Goal: Transaction & Acquisition: Book appointment/travel/reservation

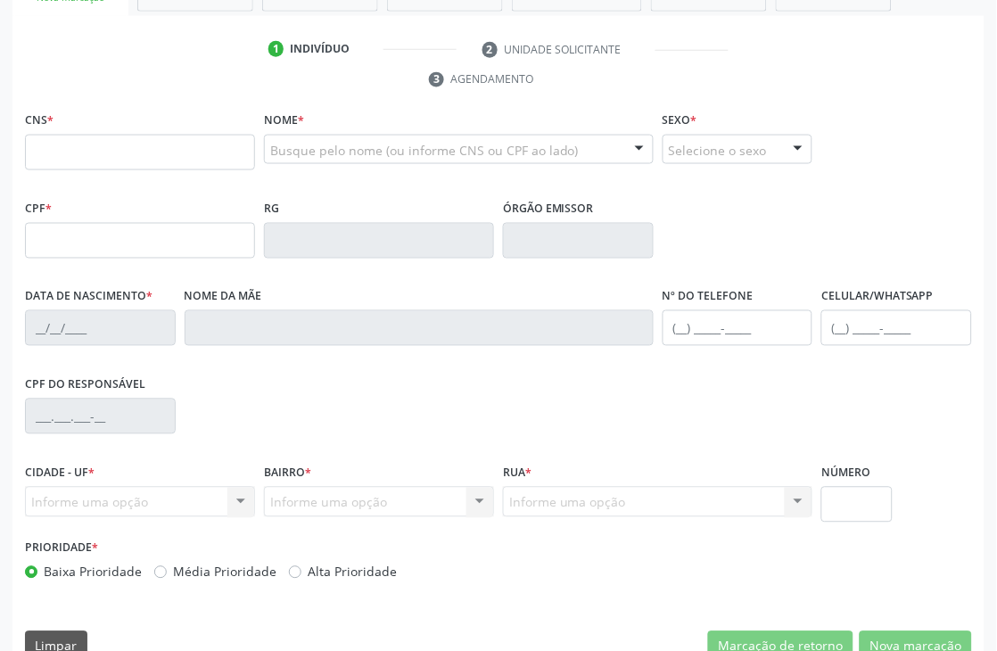
scroll to position [382, 0]
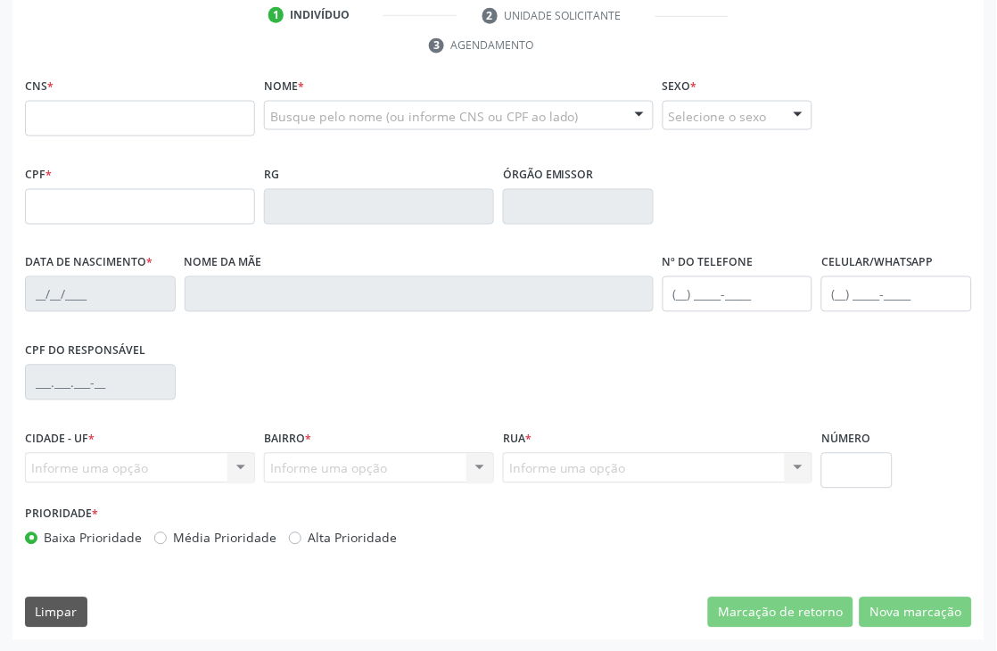
click at [440, 603] on div "Limpar Marcação de retorno Nova marcação" at bounding box center [498, 612] width 947 height 30
click at [560, 592] on div "CNS * Nome * Busque pelo nome (ou informe CNS ou CPF ao lado) Nenhum resultado …" at bounding box center [498, 356] width 972 height 567
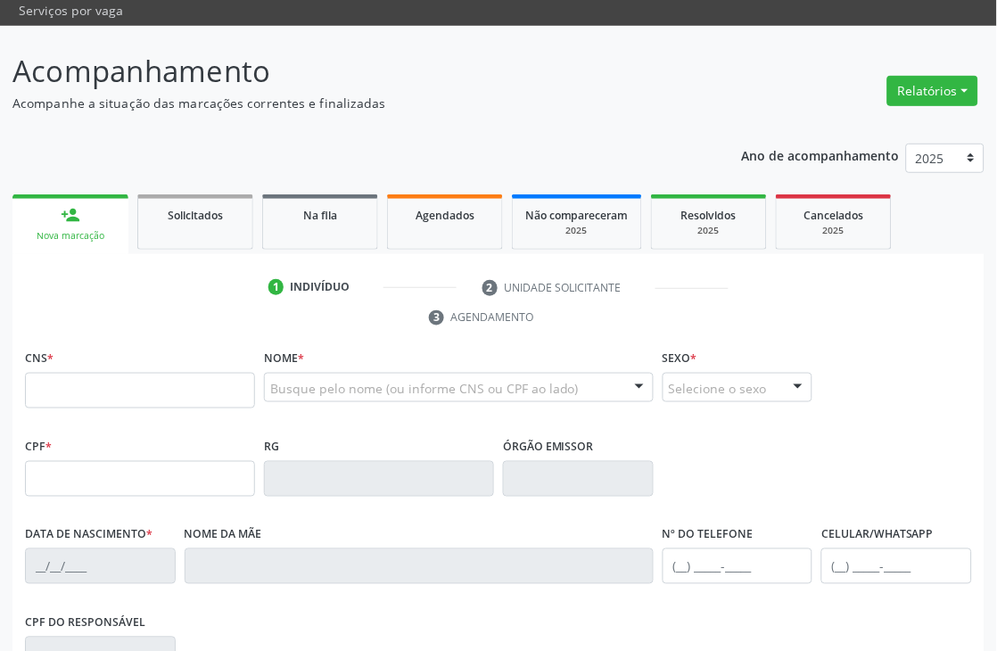
scroll to position [0, 0]
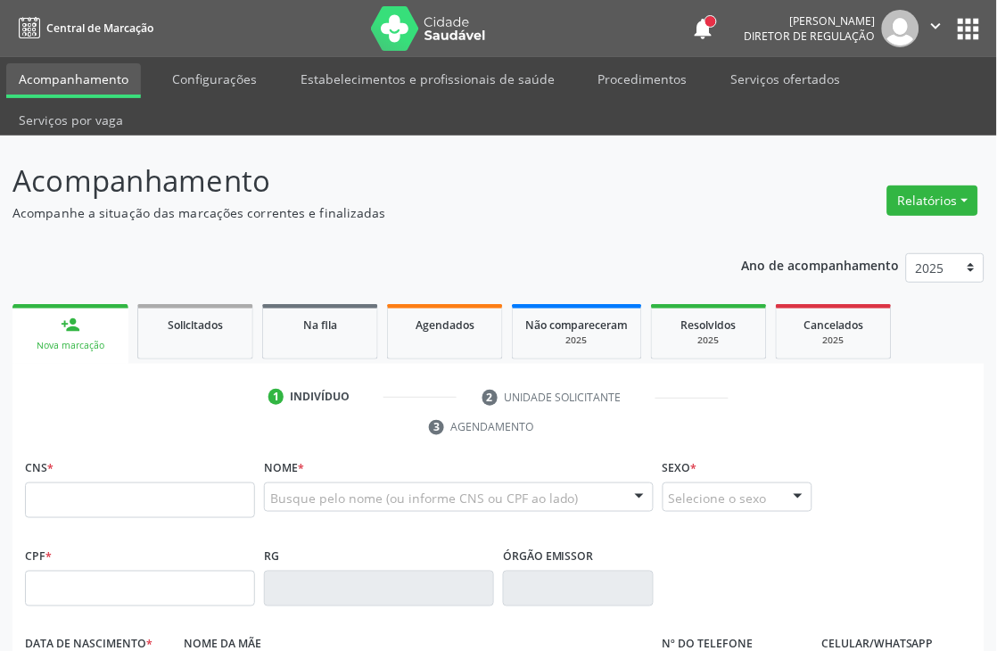
click at [449, 206] on p "Acompanhe a situação das marcações correntes e finalizadas" at bounding box center [352, 212] width 680 height 19
click at [184, 514] on input "text" at bounding box center [140, 500] width 230 height 36
click at [38, 503] on input "text" at bounding box center [140, 500] width 230 height 36
click at [452, 242] on div "Ano de acompanhamento 2025 2024 person_add Nova marcação Solicitados Na fila Ag…" at bounding box center [498, 631] width 972 height 781
drag, startPoint x: 372, startPoint y: 217, endPoint x: 0, endPoint y: 223, distance: 371.8
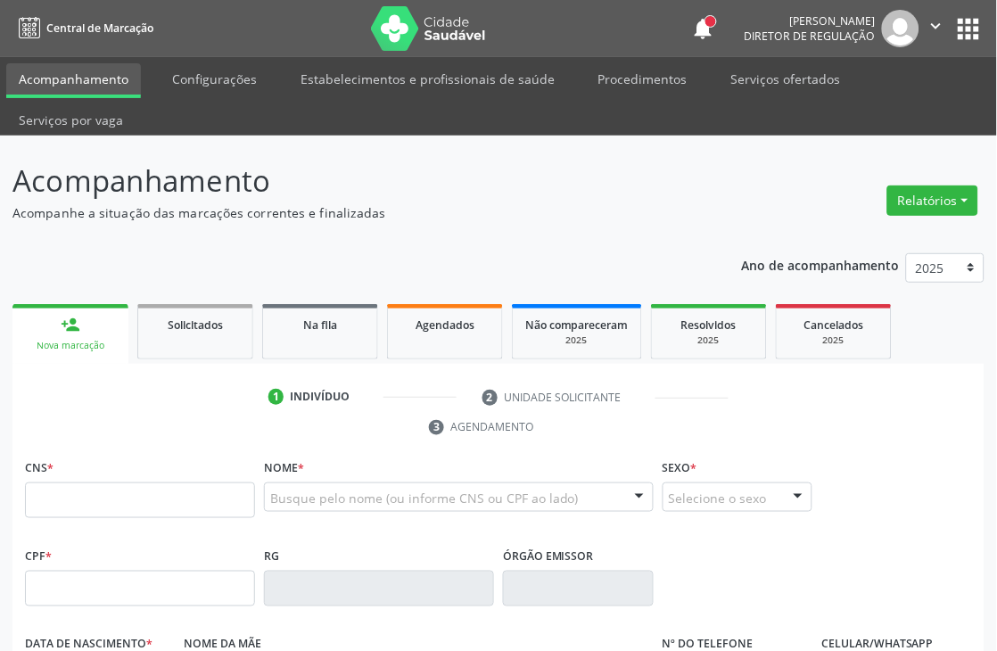
click at [0, 223] on div "Acompanhamento Acompanhe a situação das marcações correntes e finalizadas Relat…" at bounding box center [498, 585] width 997 height 899
drag, startPoint x: 0, startPoint y: 209, endPoint x: 442, endPoint y: 203, distance: 442.2
click at [442, 203] on div "Acompanhamento Acompanhe a situação das marcações correntes e finalizadas Relat…" at bounding box center [498, 585] width 997 height 899
click at [442, 203] on p "Acompanhe a situação das marcações correntes e finalizadas" at bounding box center [352, 212] width 680 height 19
click at [380, 219] on p "Acompanhe a situação das marcações correntes e finalizadas" at bounding box center [352, 212] width 680 height 19
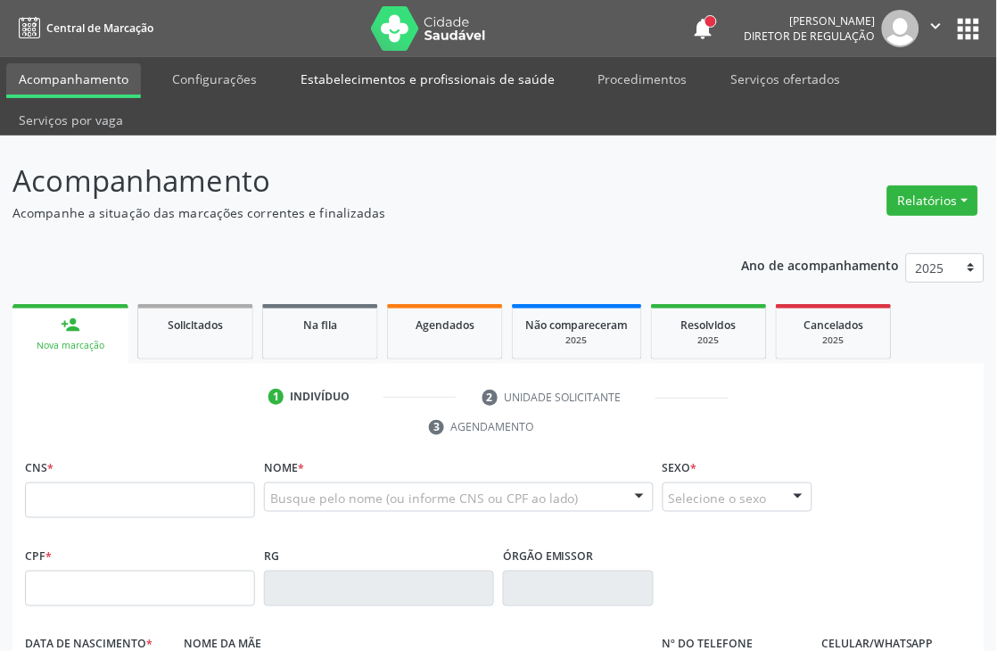
drag, startPoint x: 275, startPoint y: 71, endPoint x: 549, endPoint y: 80, distance: 274.7
click at [549, 80] on ul "Acompanhamento Configurações Estabelecimentos e profissionais de saúde Procedim…" at bounding box center [498, 96] width 997 height 78
click at [239, 96] on li "Configurações" at bounding box center [215, 80] width 110 height 35
click at [443, 260] on div "Ano de acompanhamento 2025 2024 person_add Nova marcação Solicitados Na fila Ag…" at bounding box center [498, 631] width 972 height 781
click at [894, 431] on ul "1 Indivíduo 2 Unidade solicitante 3 Agendamento" at bounding box center [498, 412] width 972 height 60
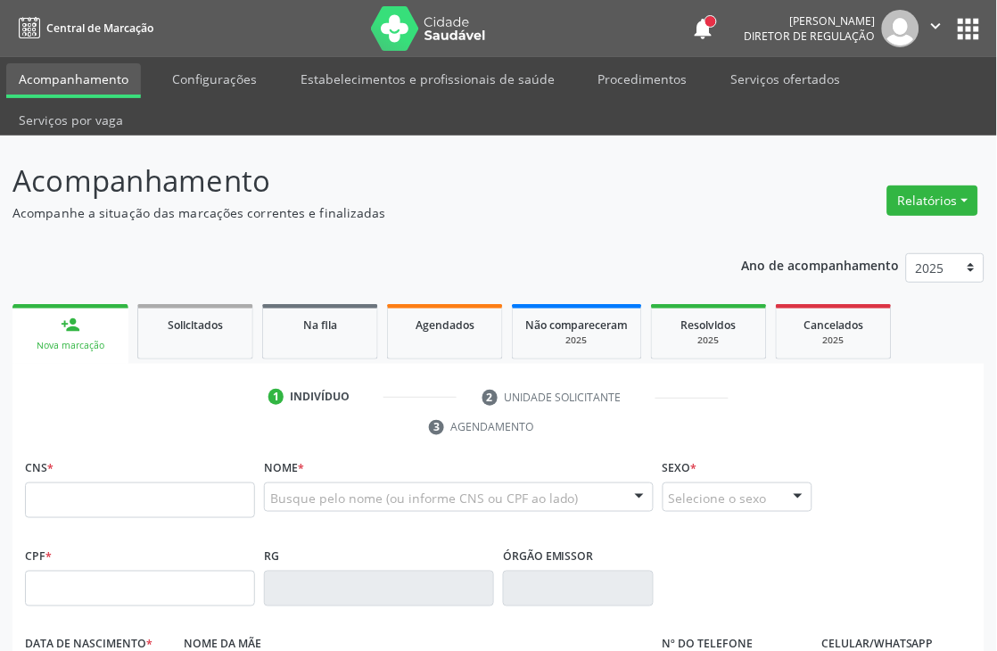
drag, startPoint x: 449, startPoint y: 36, endPoint x: 407, endPoint y: 36, distance: 41.9
click at [407, 36] on nav "Central de Marcação notifications [PERSON_NAME] Diretor de regulação  Configur…" at bounding box center [498, 28] width 997 height 57
click at [84, 493] on input "text" at bounding box center [140, 500] width 230 height 36
type input "898 0064 1250 6251"
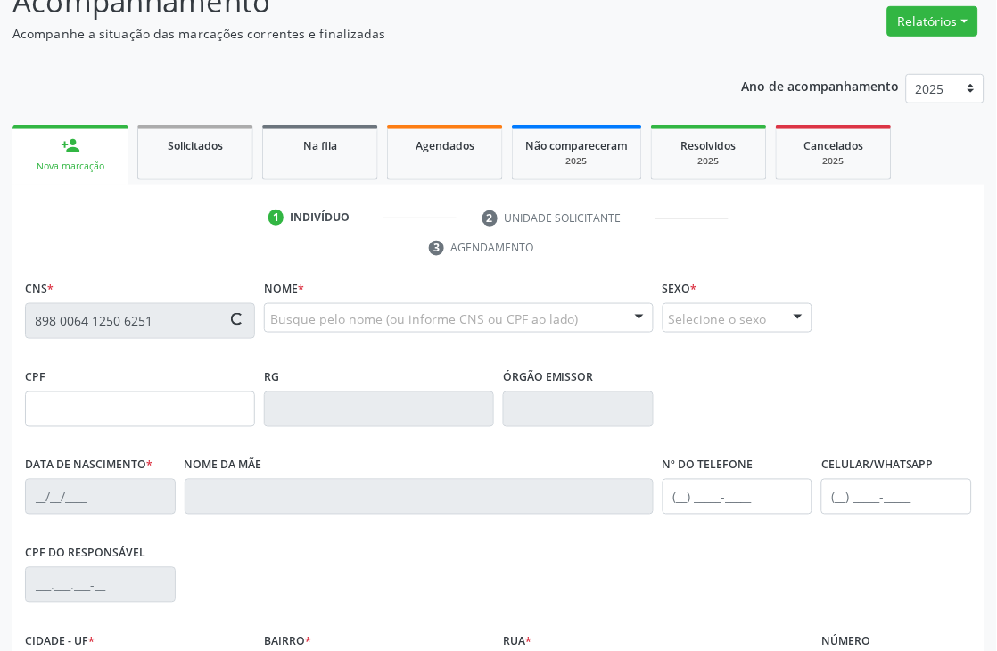
scroll to position [198, 0]
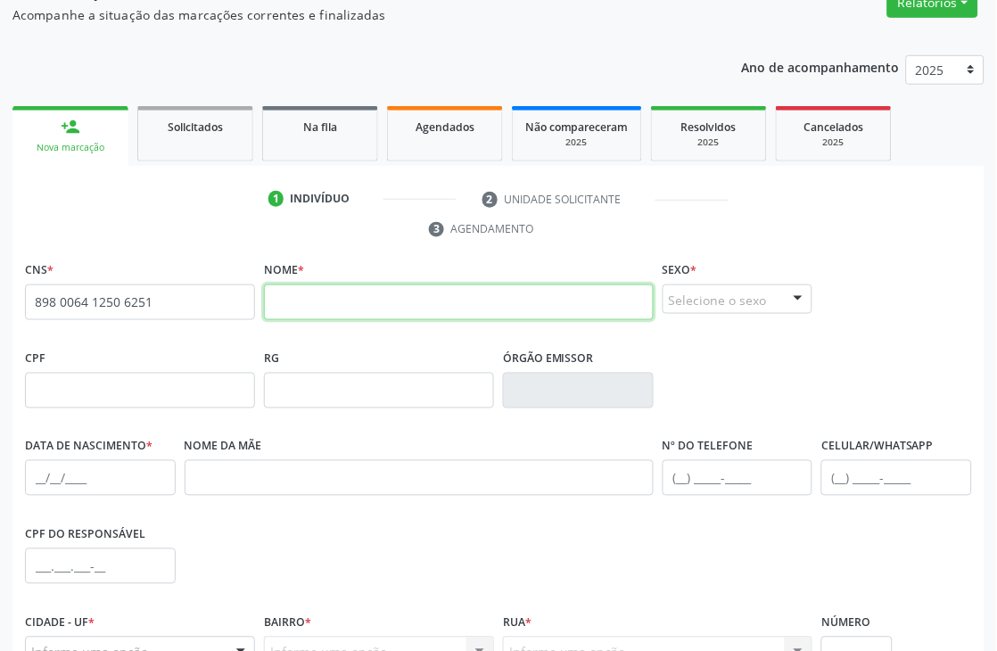
click at [326, 305] on input "text" at bounding box center [459, 302] width 390 height 36
type input "[PERSON_NAME]"
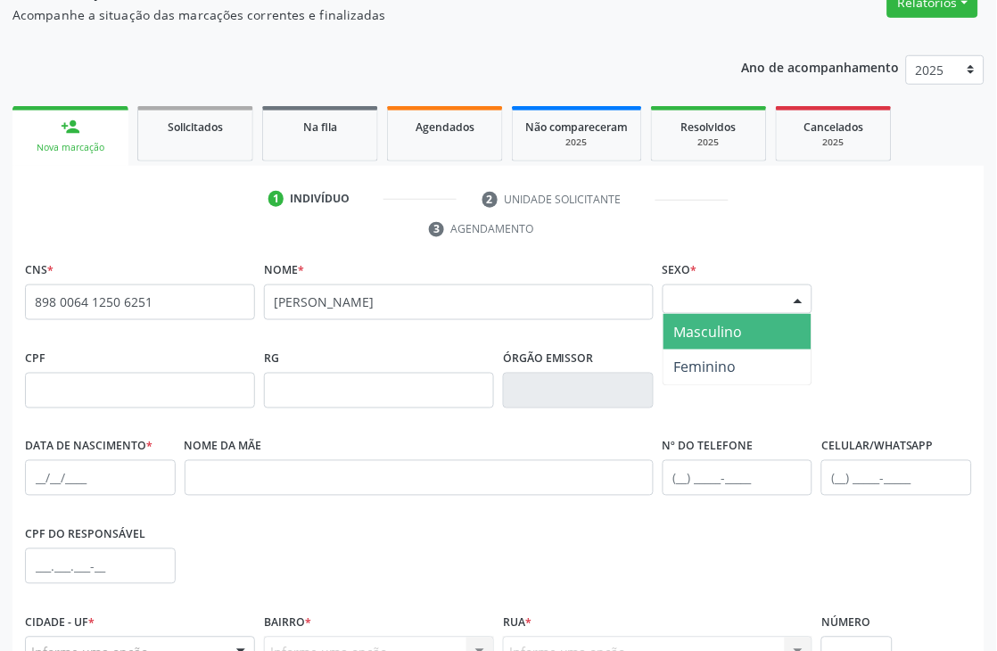
click at [795, 298] on div at bounding box center [798, 300] width 27 height 30
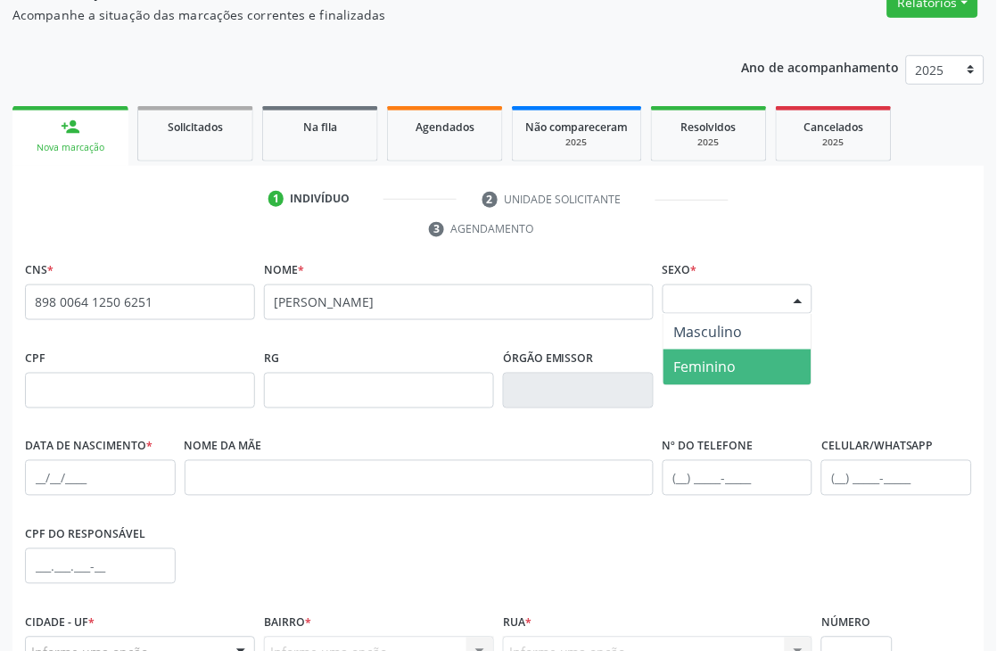
click at [685, 368] on span "Feminino" at bounding box center [705, 367] width 62 height 20
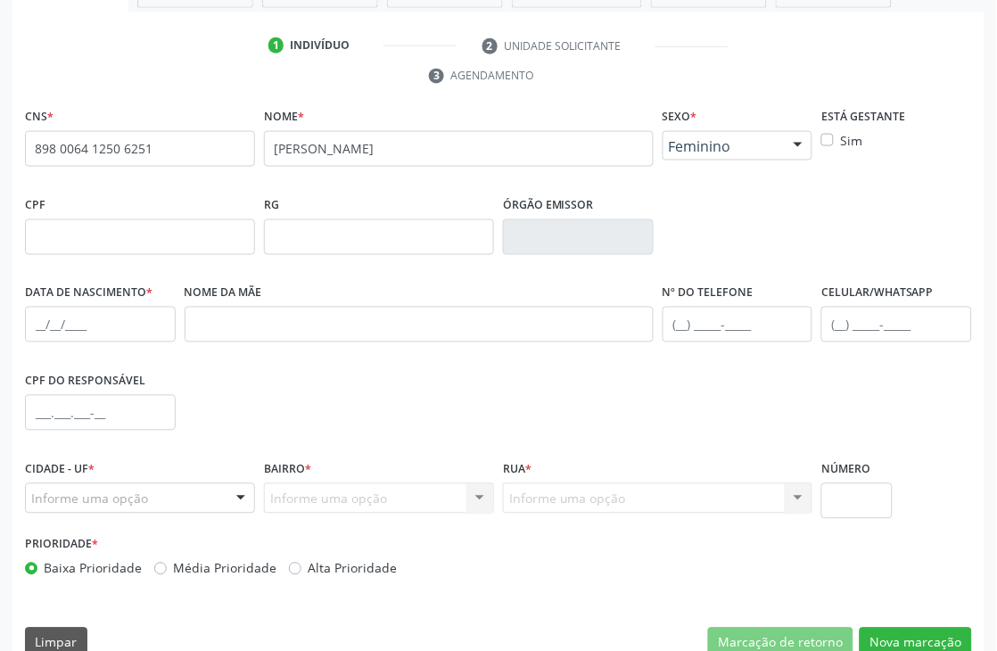
scroll to position [382, 0]
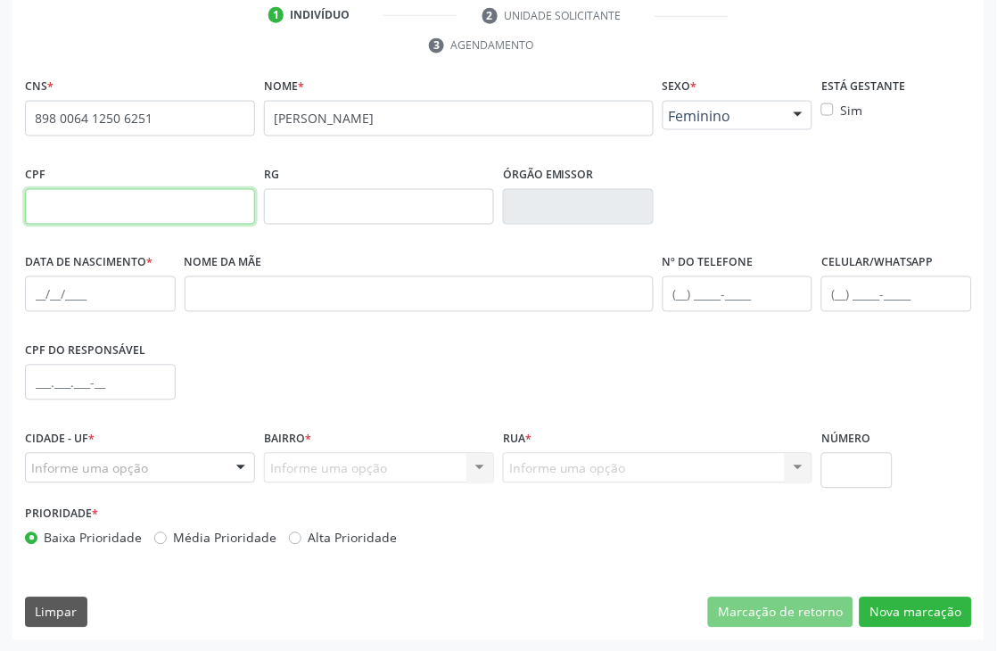
click at [184, 207] on input "text" at bounding box center [140, 207] width 230 height 36
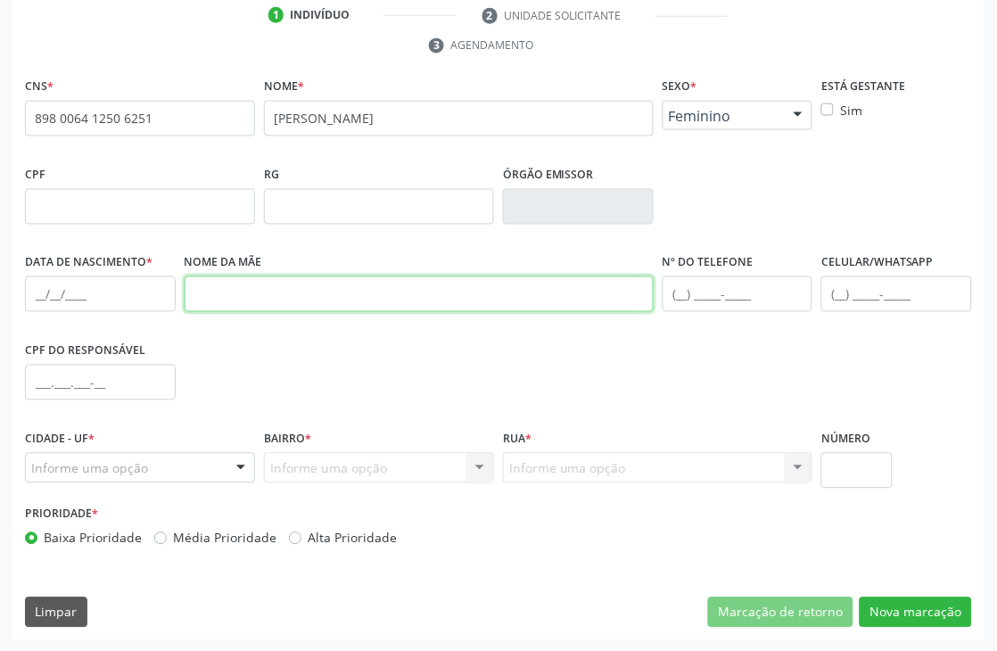
click at [346, 291] on input "text" at bounding box center [419, 294] width 469 height 36
type input "TAUANE DOS SANTO SILVA"
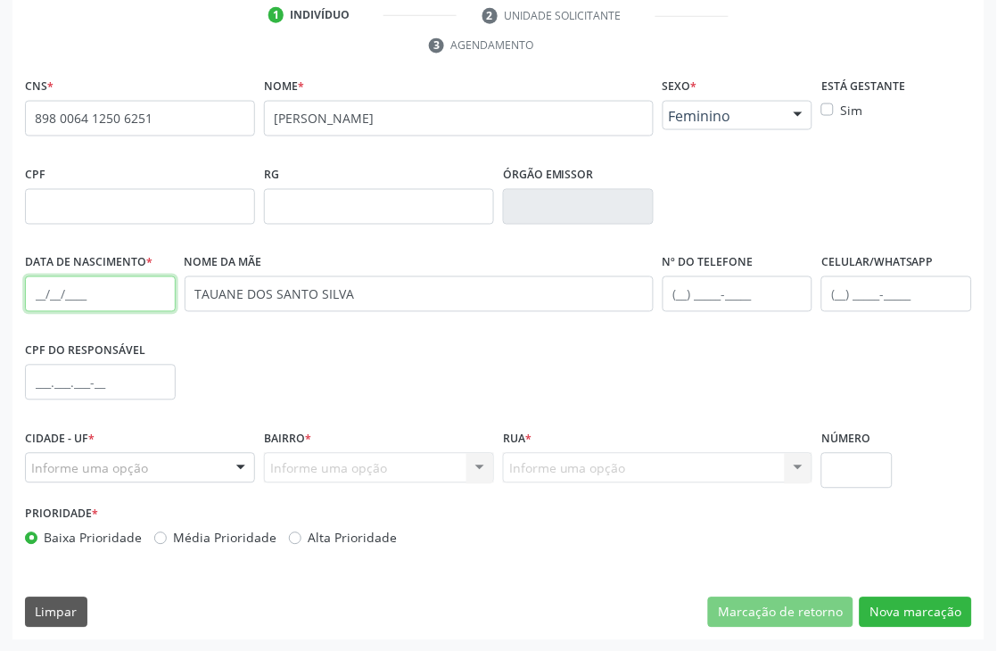
click at [36, 297] on input "text" at bounding box center [100, 294] width 151 height 36
type input "[DATE]"
click at [838, 289] on input "text" at bounding box center [896, 294] width 151 height 36
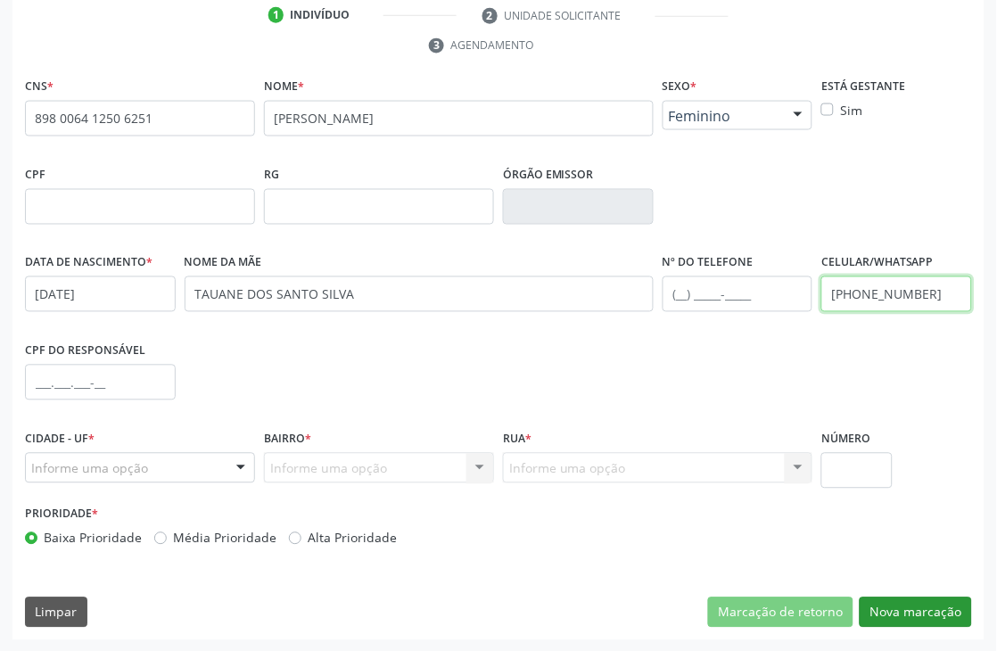
type input "[PHONE_NUMBER]"
click at [906, 615] on button "Nova marcação" at bounding box center [915, 612] width 112 height 30
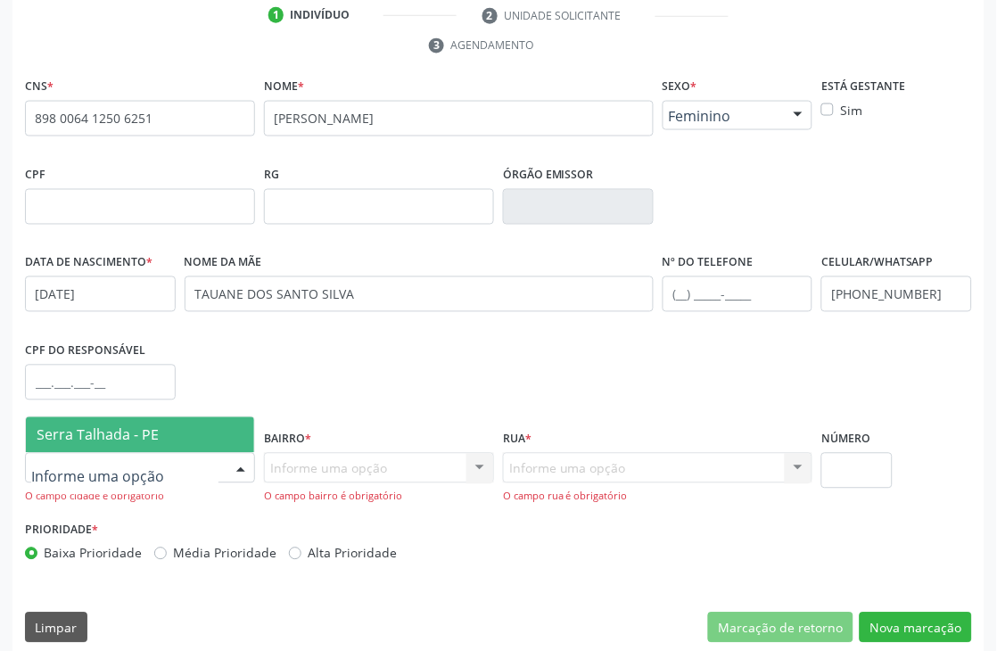
click at [119, 439] on span "Serra Talhada - PE" at bounding box center [98, 435] width 122 height 20
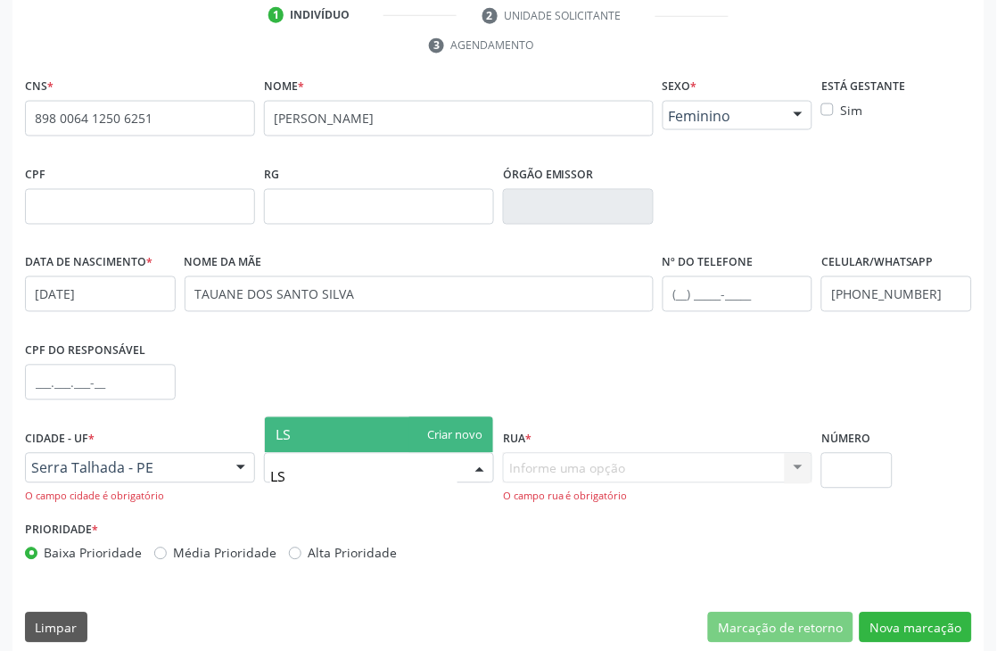
type input "L"
type input "LOTEAMENTO"
click at [616, 474] on div "Informe uma opção Nenhum resultado encontrado para: " " Nenhuma opção encontrad…" at bounding box center [657, 478] width 309 height 51
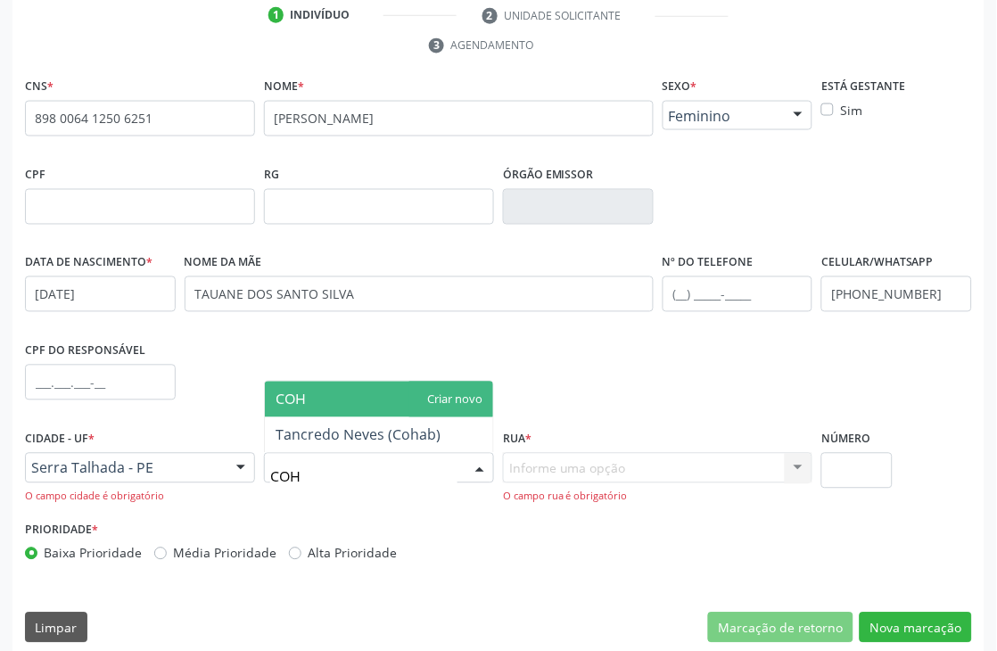
type input "COHA"
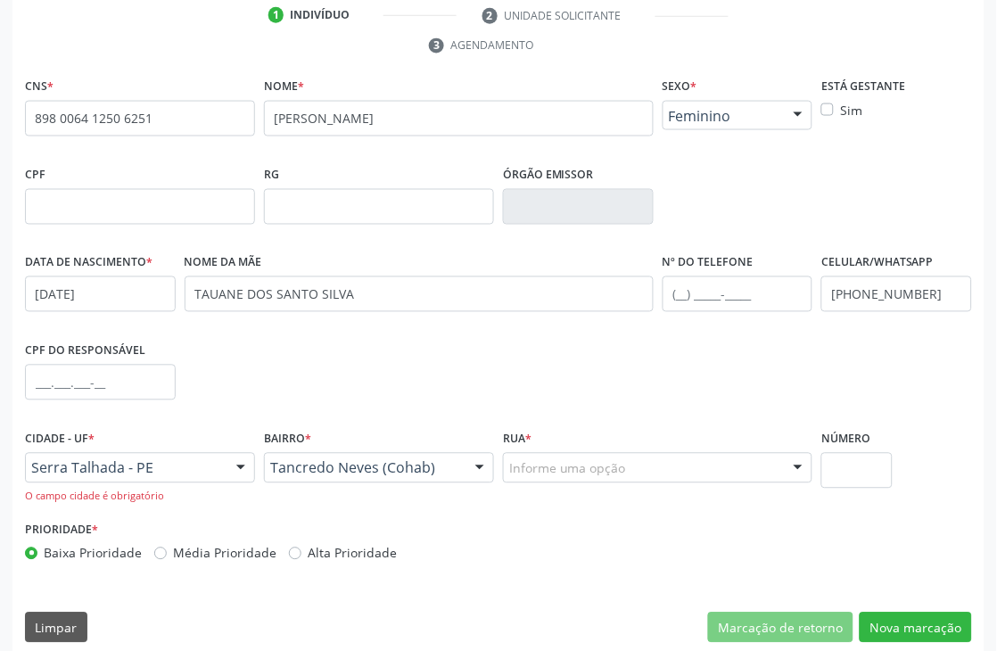
click at [515, 483] on div "Rua * Informe uma opção [GEOGRAPHIC_DATA][PERSON_NAME] [GEOGRAPHIC_DATA][PERSON…" at bounding box center [657, 470] width 318 height 91
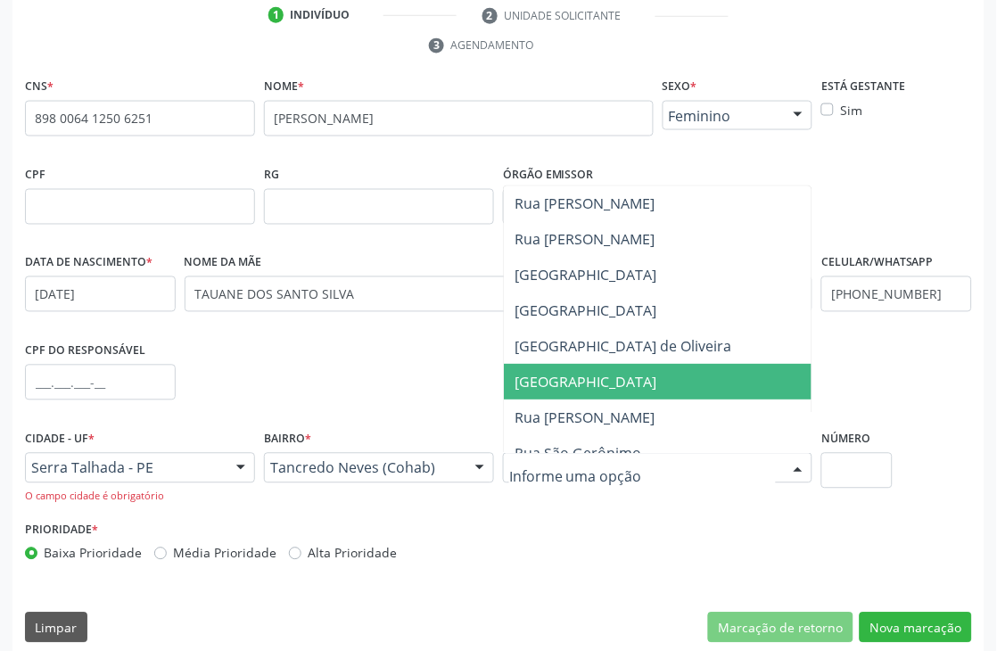
click at [571, 396] on span "[GEOGRAPHIC_DATA]" at bounding box center [711, 383] width 415 height 36
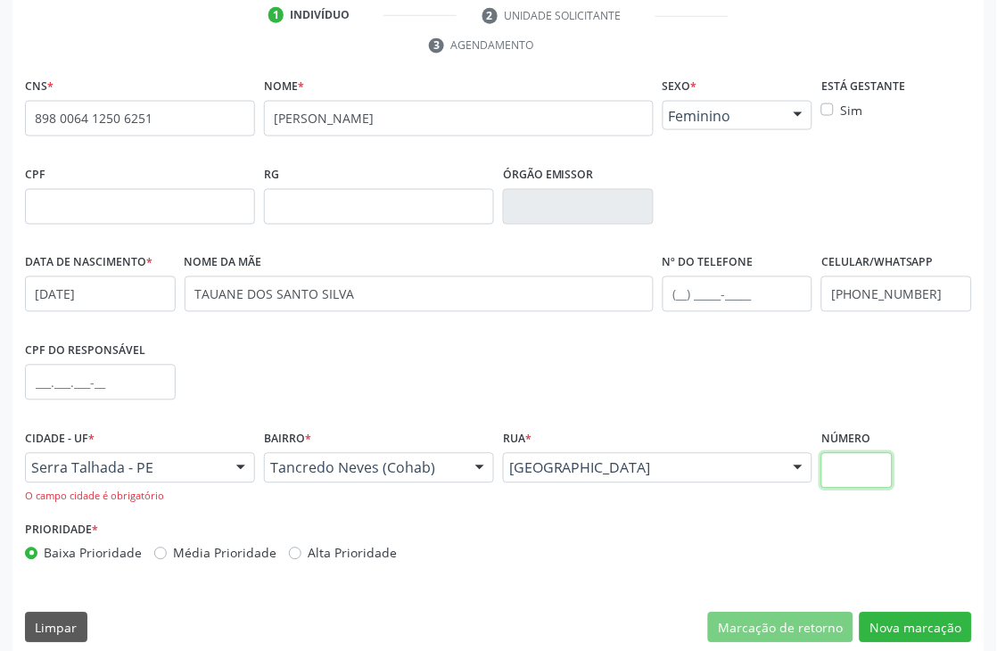
click at [834, 469] on input "text" at bounding box center [856, 471] width 70 height 36
type input "0"
click at [925, 629] on button "Nova marcação" at bounding box center [915, 627] width 112 height 30
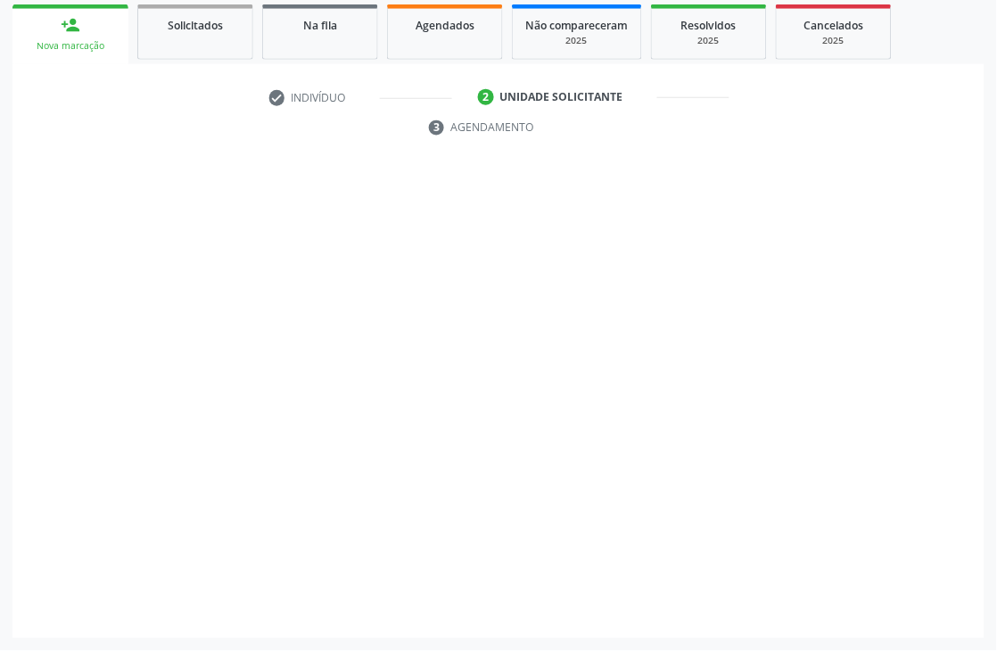
scroll to position [300, 0]
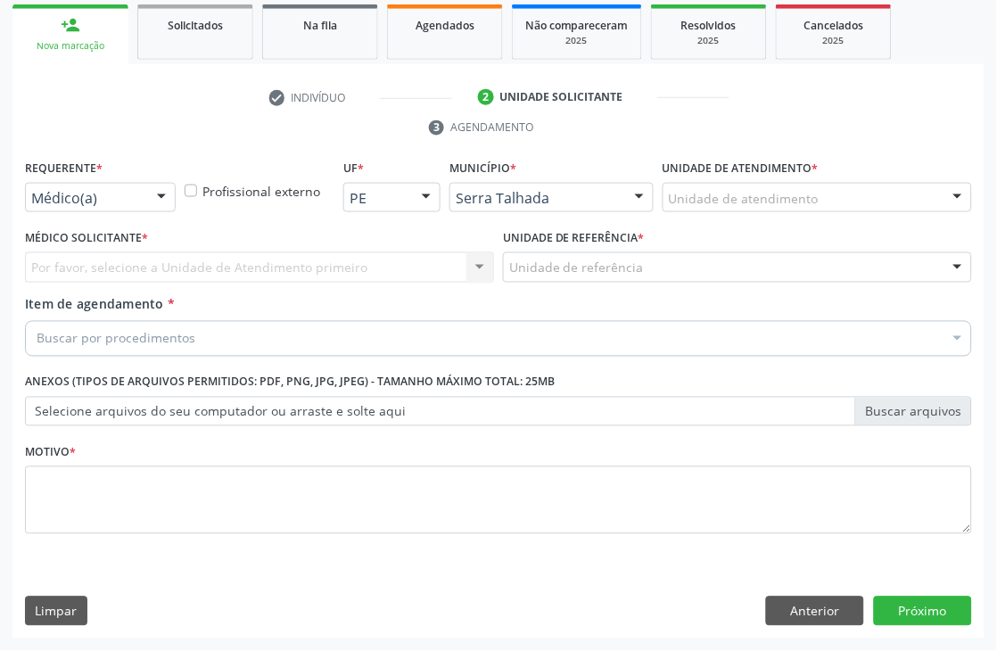
click at [160, 189] on div at bounding box center [161, 199] width 27 height 30
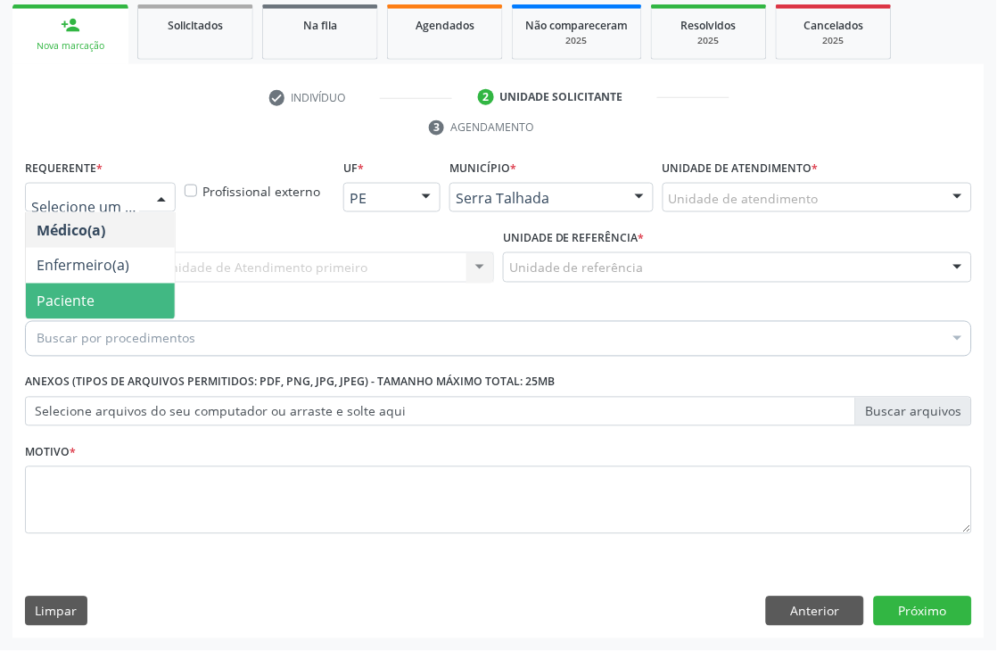
click at [89, 297] on span "Paciente" at bounding box center [66, 302] width 58 height 20
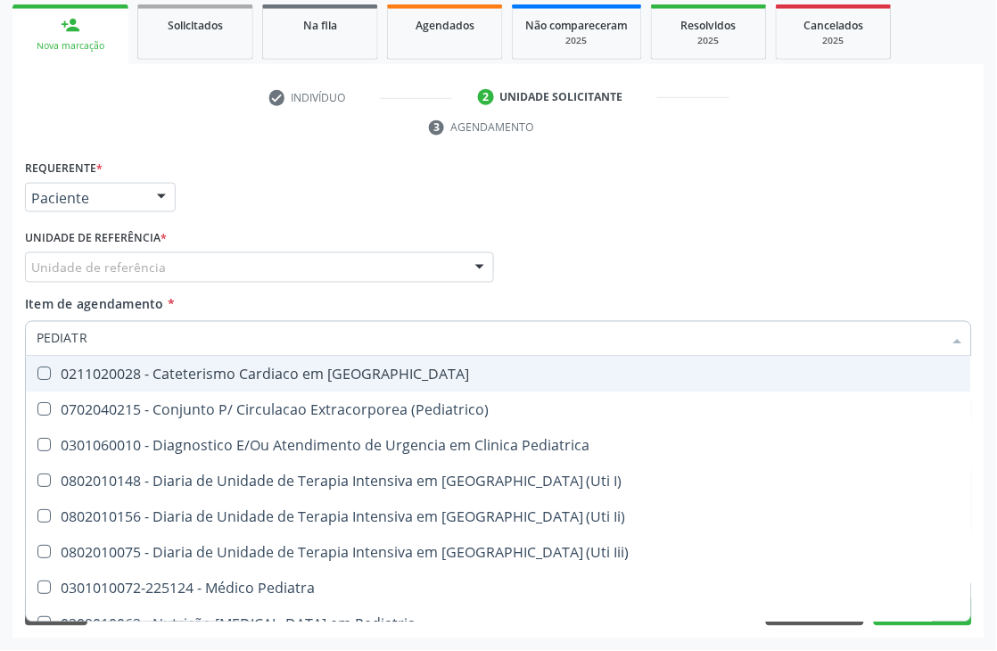
type input "PEDIATRA"
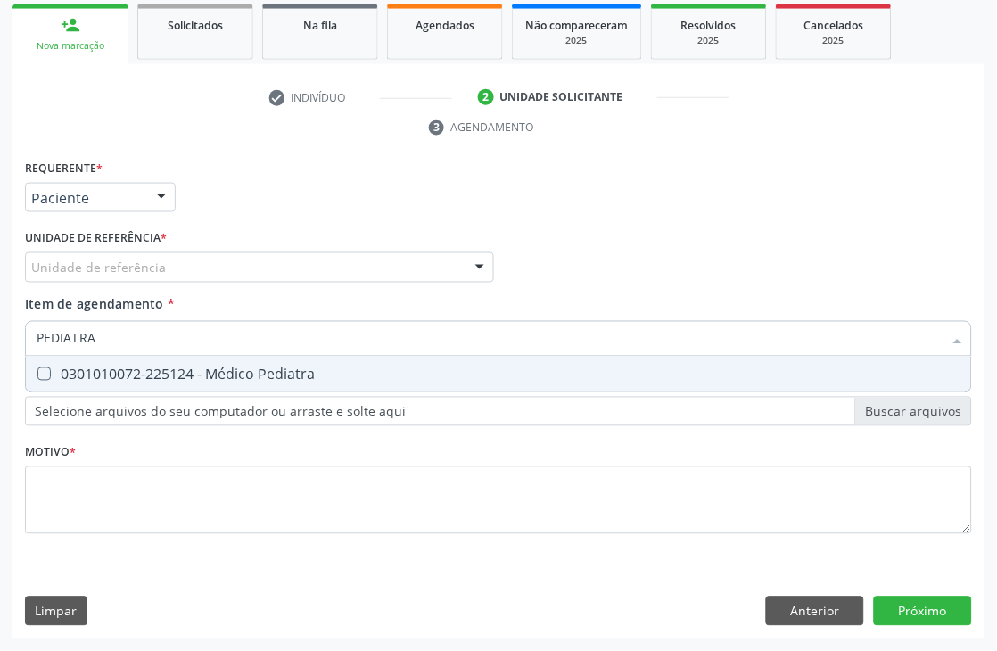
click at [47, 367] on Pediatra at bounding box center [43, 373] width 13 height 13
click at [37, 368] on Pediatra "checkbox" at bounding box center [32, 374] width 12 height 12
checkbox Pediatra "true"
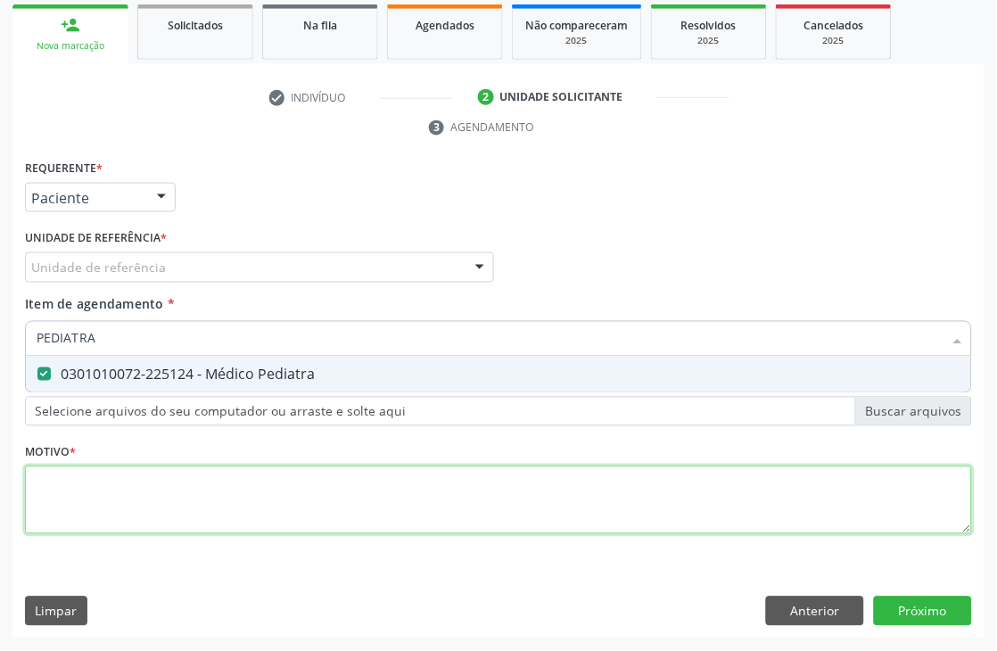
click at [148, 518] on div "Requerente * Paciente Médico(a) Enfermeiro(a) Paciente Nenhum resultado encontr…" at bounding box center [498, 357] width 947 height 404
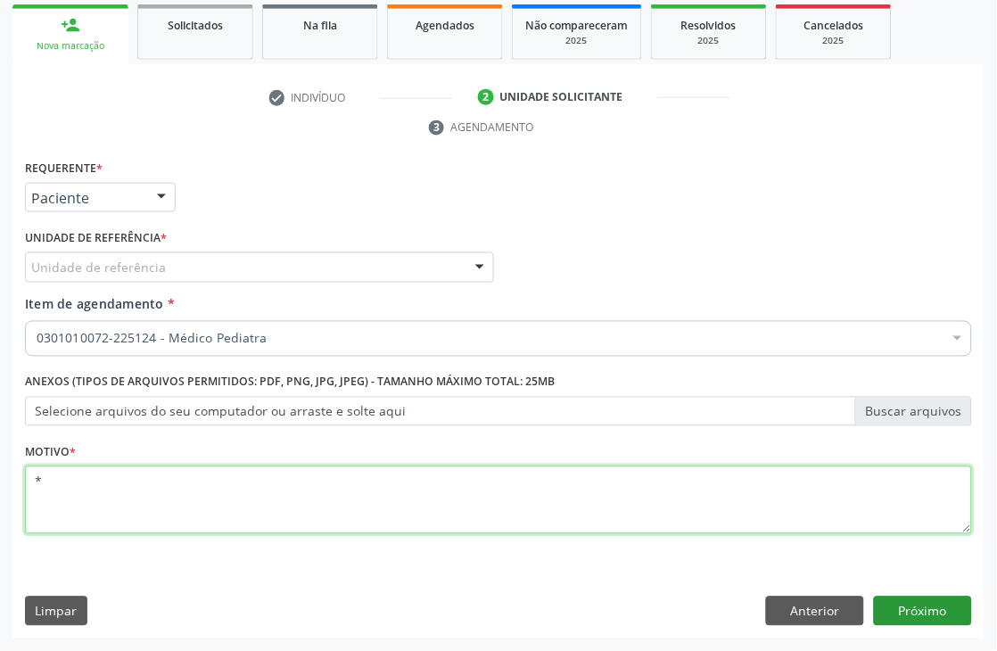
type textarea "*"
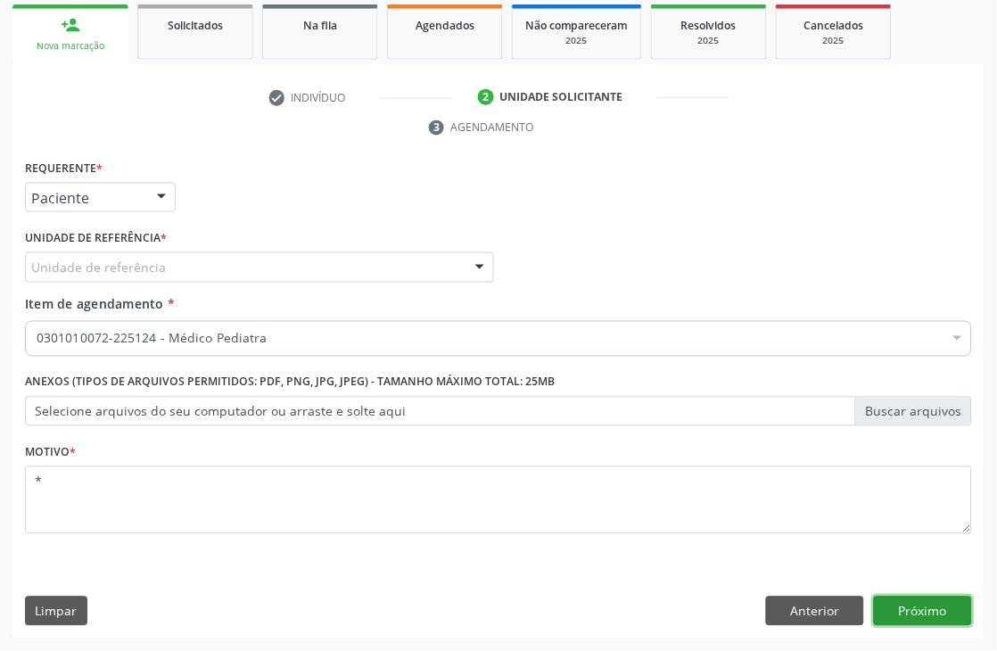
click at [931, 624] on button "Próximo" at bounding box center [923, 611] width 98 height 30
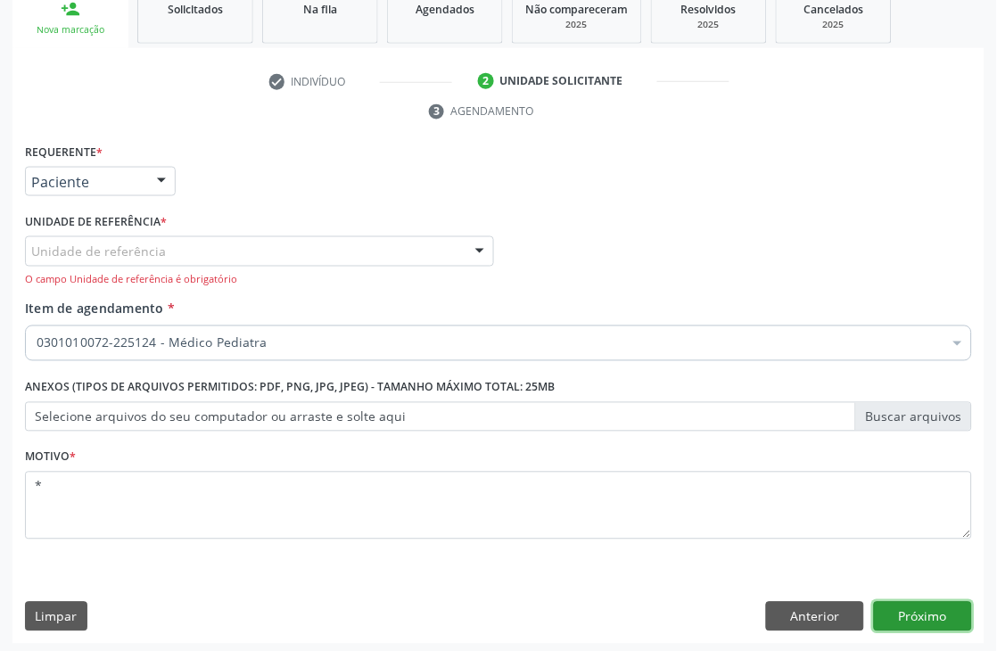
scroll to position [321, 0]
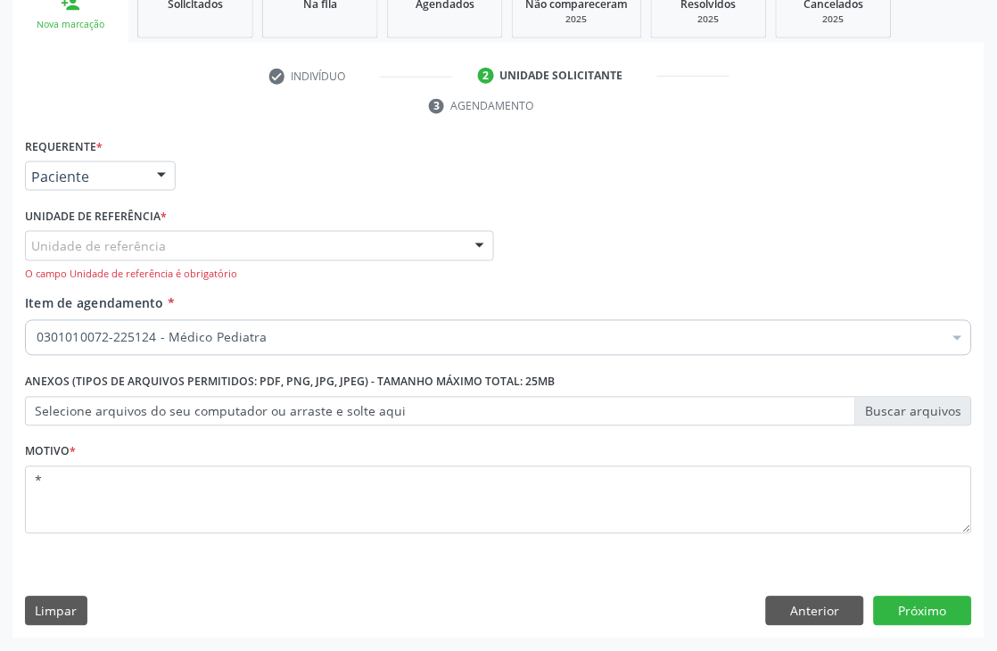
click at [408, 244] on div "Unidade de referência" at bounding box center [259, 246] width 469 height 30
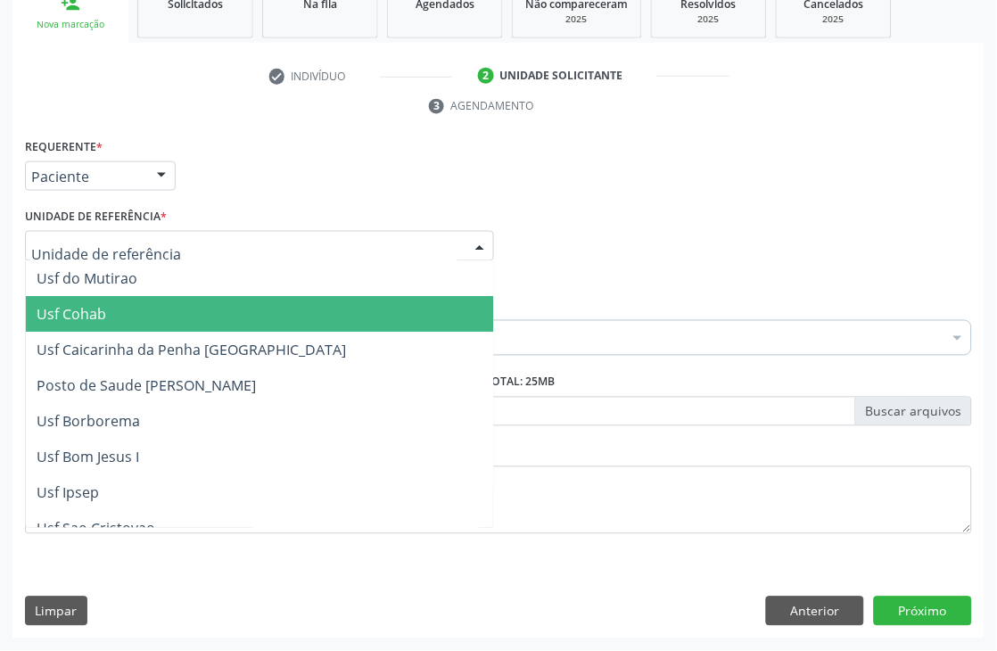
click at [80, 305] on span "Usf Cohab" at bounding box center [72, 315] width 70 height 20
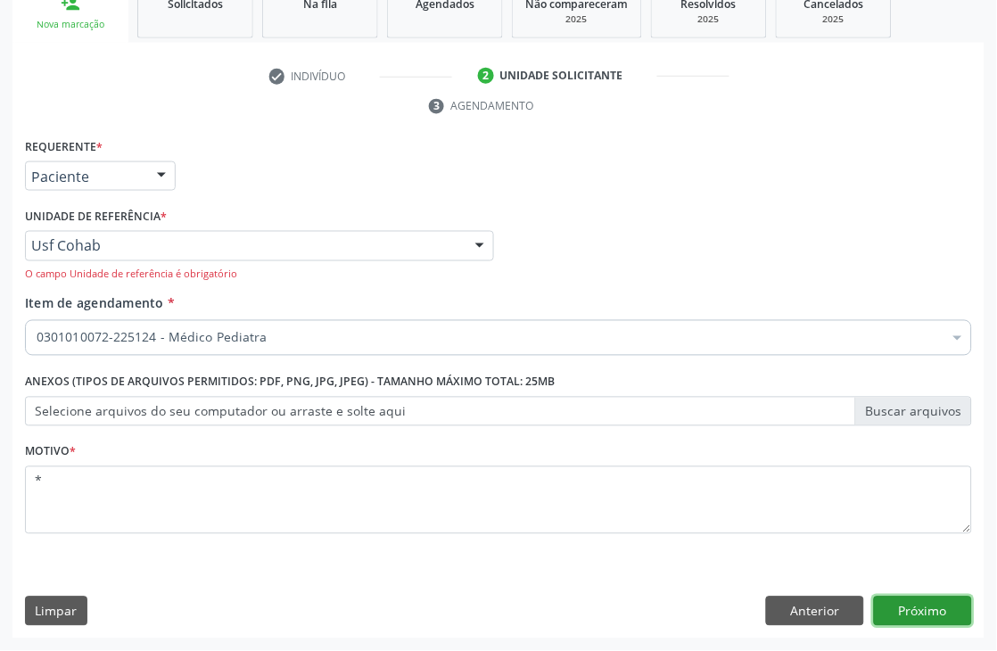
click at [905, 601] on button "Próximo" at bounding box center [923, 611] width 98 height 30
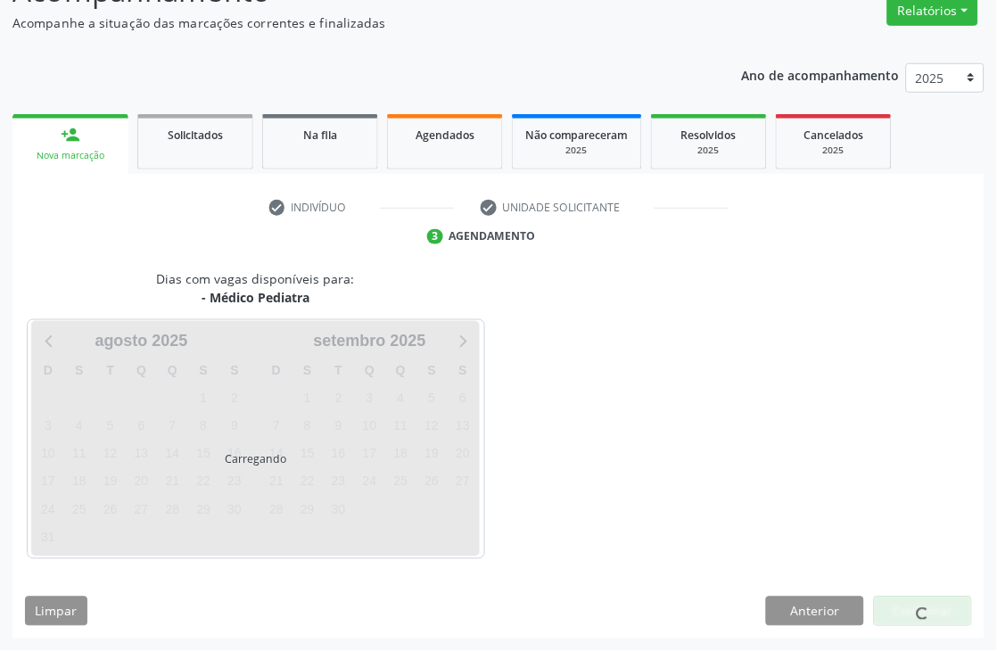
scroll to position [242, 0]
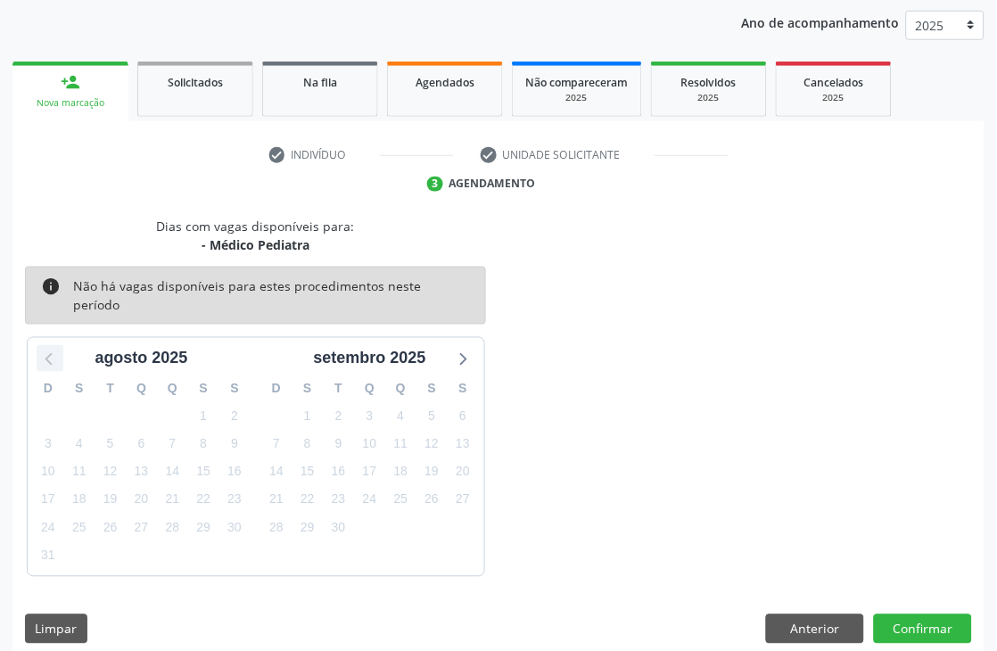
click at [50, 347] on icon at bounding box center [49, 358] width 23 height 23
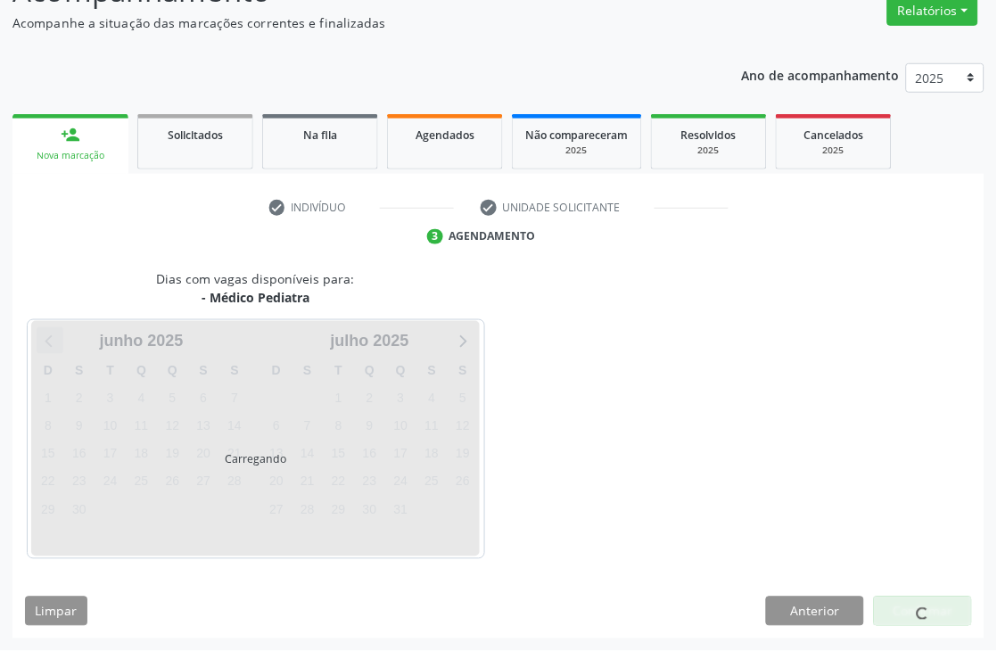
scroll to position [190, 0]
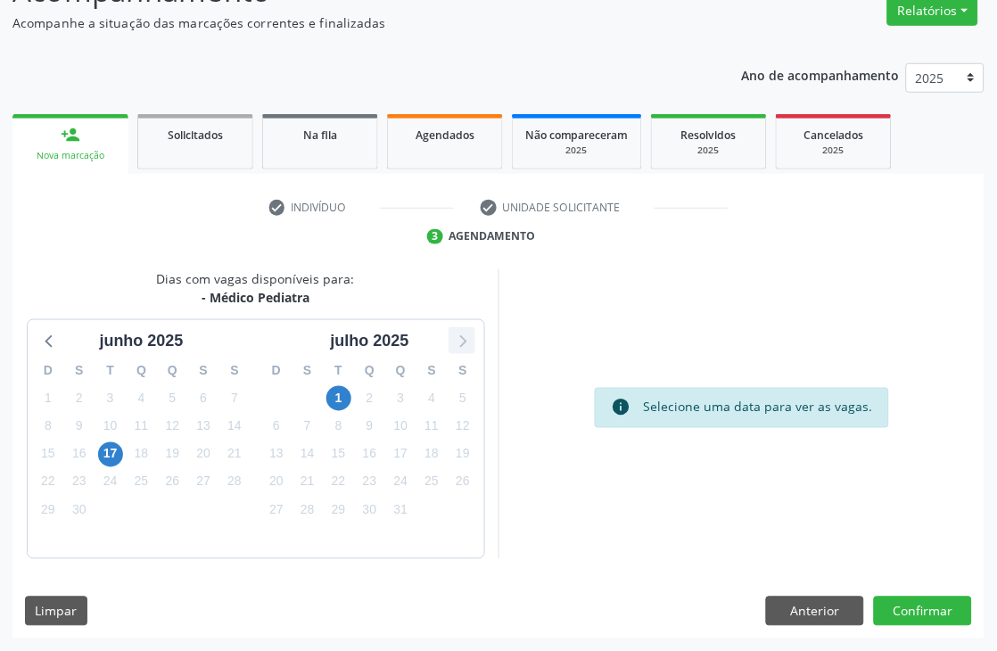
click at [469, 339] on icon at bounding box center [461, 340] width 23 height 23
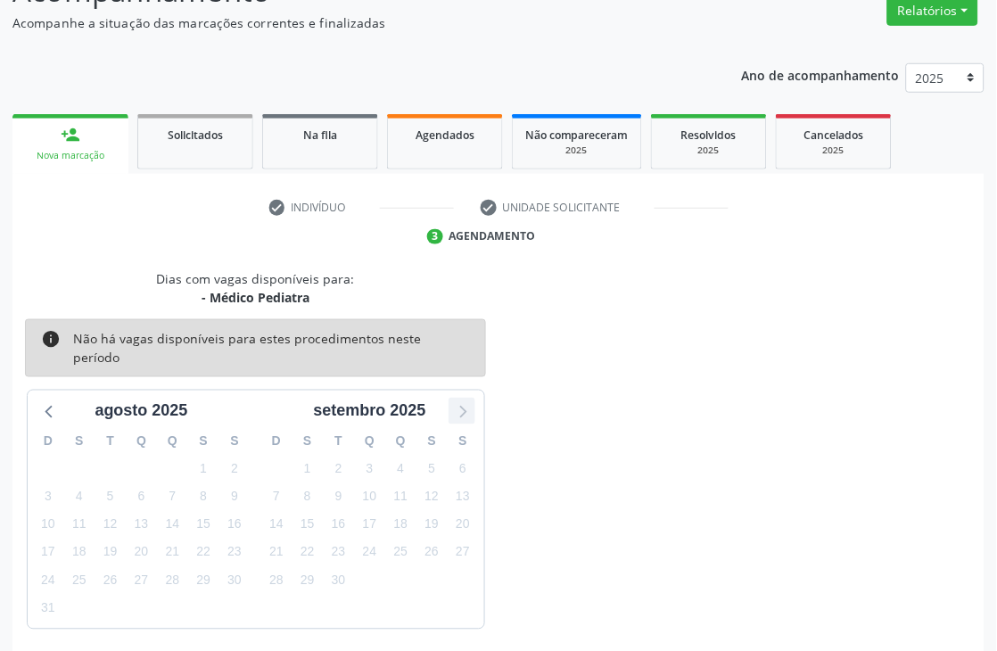
scroll to position [242, 0]
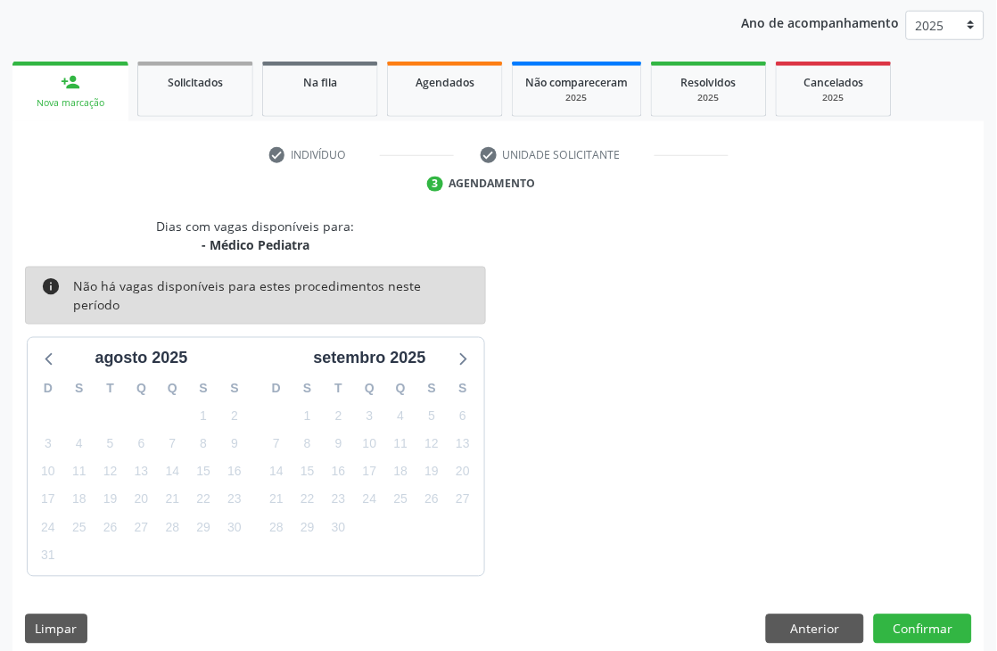
click at [24, 236] on div "Dias com vagas disponíveis para: - Médico Pediatra info Não há vagas disponívei…" at bounding box center [255, 397] width 486 height 360
click at [51, 81] on link "person_add Nova marcação" at bounding box center [70, 92] width 116 height 60
click at [665, 322] on div "Dias com vagas disponíveis para: - Médico Pediatra info Não há vagas disponívei…" at bounding box center [498, 397] width 972 height 360
click at [89, 190] on ul "check Indivíduo check Unidade solicitante 3 Agendamento" at bounding box center [498, 169] width 972 height 58
click at [66, 192] on ul "check Indivíduo check Unidade solicitante 3 Agendamento" at bounding box center [498, 169] width 972 height 58
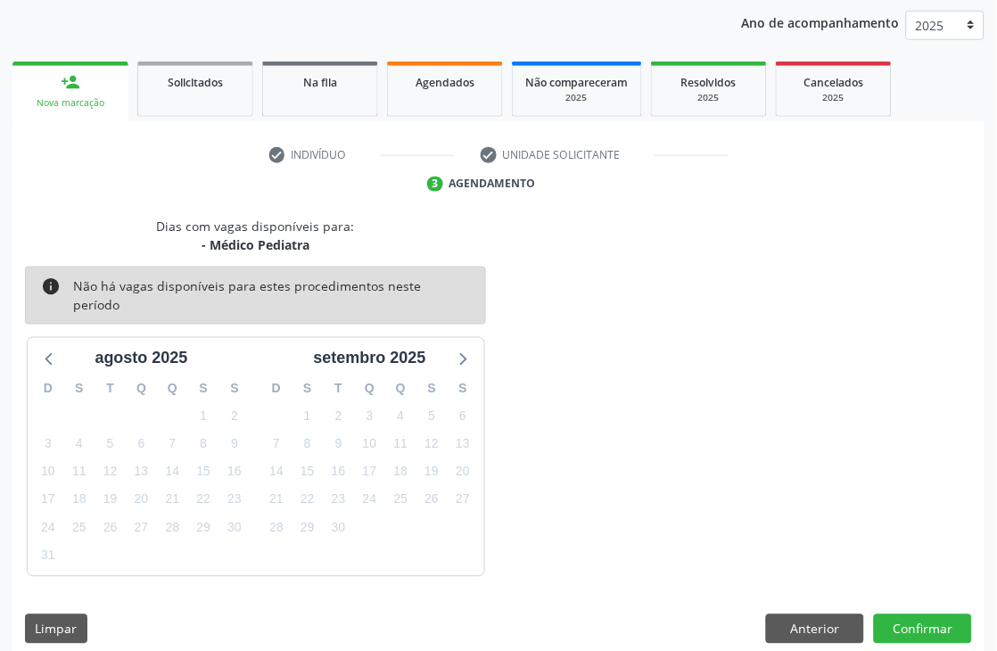
click at [637, 567] on div "Dias com vagas disponíveis para: - Médico Pediatra info Não há vagas disponívei…" at bounding box center [498, 437] width 972 height 440
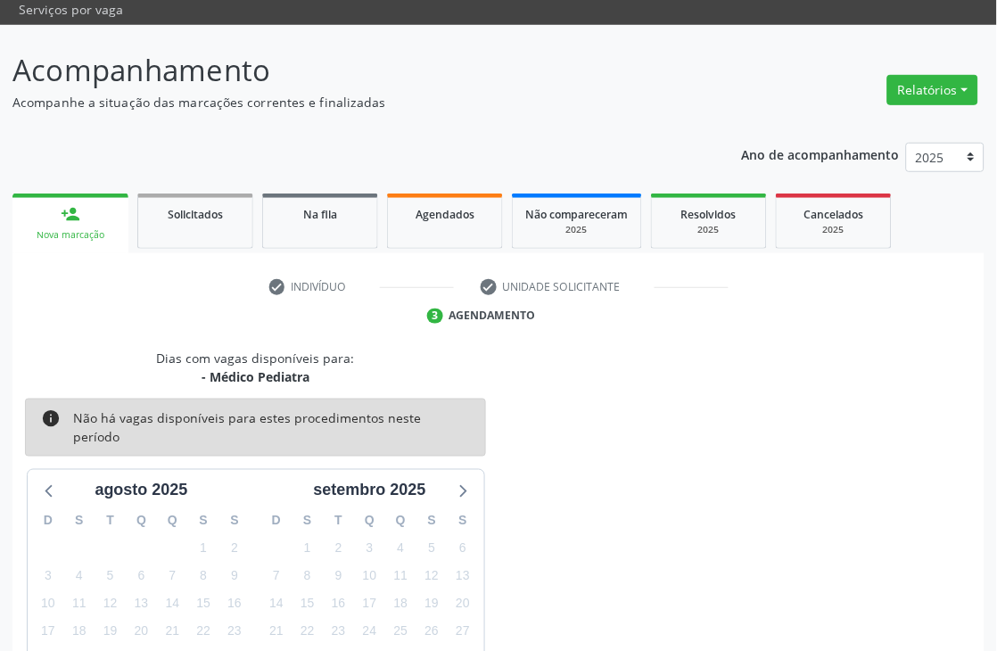
scroll to position [0, 0]
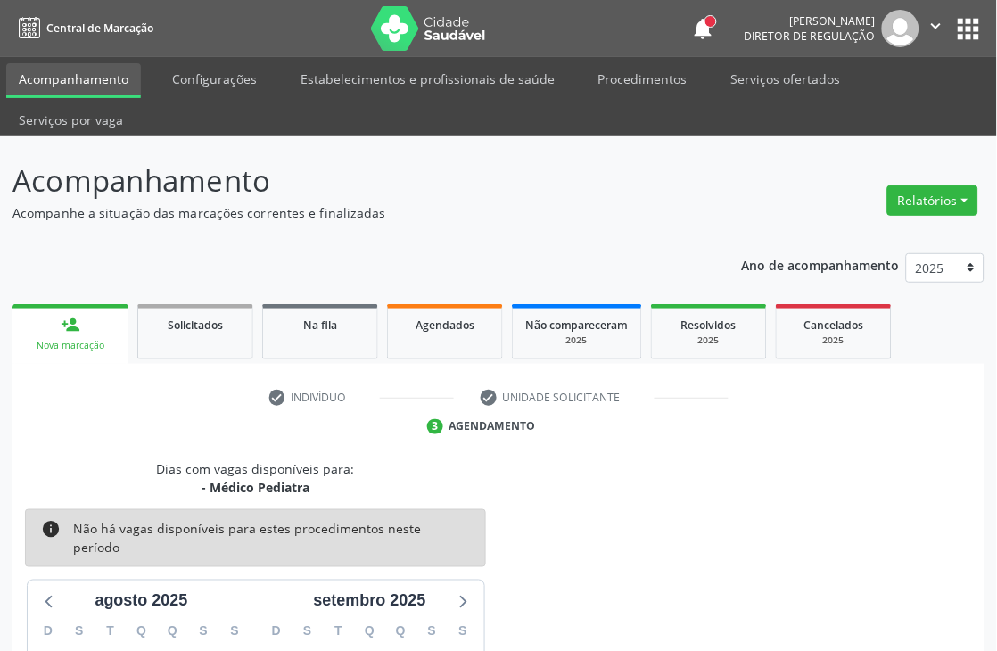
click at [90, 321] on link "person_add Nova marcação" at bounding box center [70, 334] width 116 height 60
click at [608, 83] on link "Procedimentos" at bounding box center [643, 78] width 114 height 31
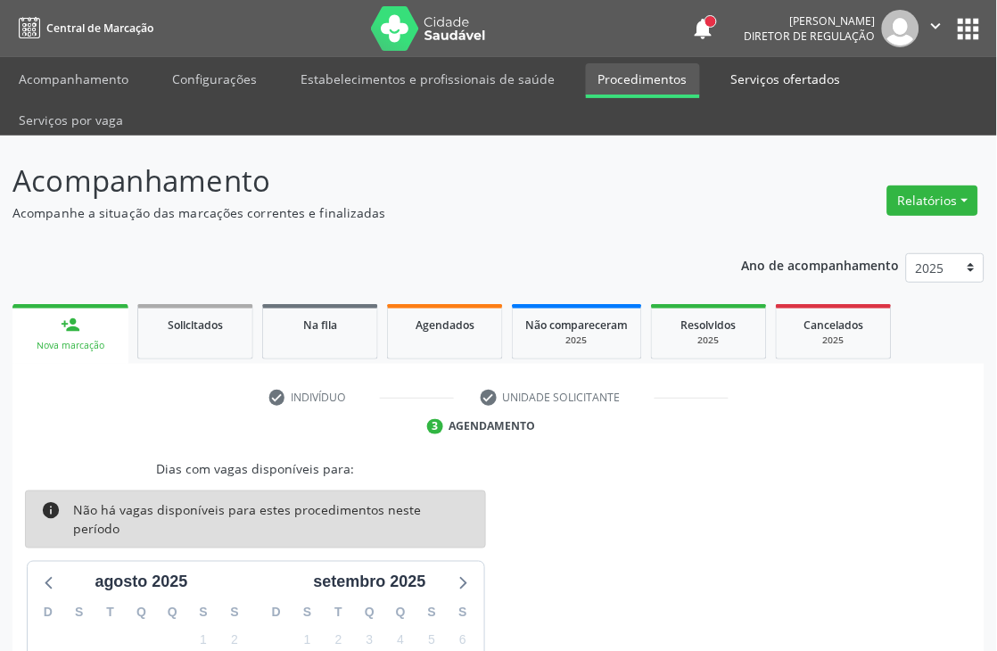
click at [751, 75] on link "Serviços ofertados" at bounding box center [786, 78] width 135 height 31
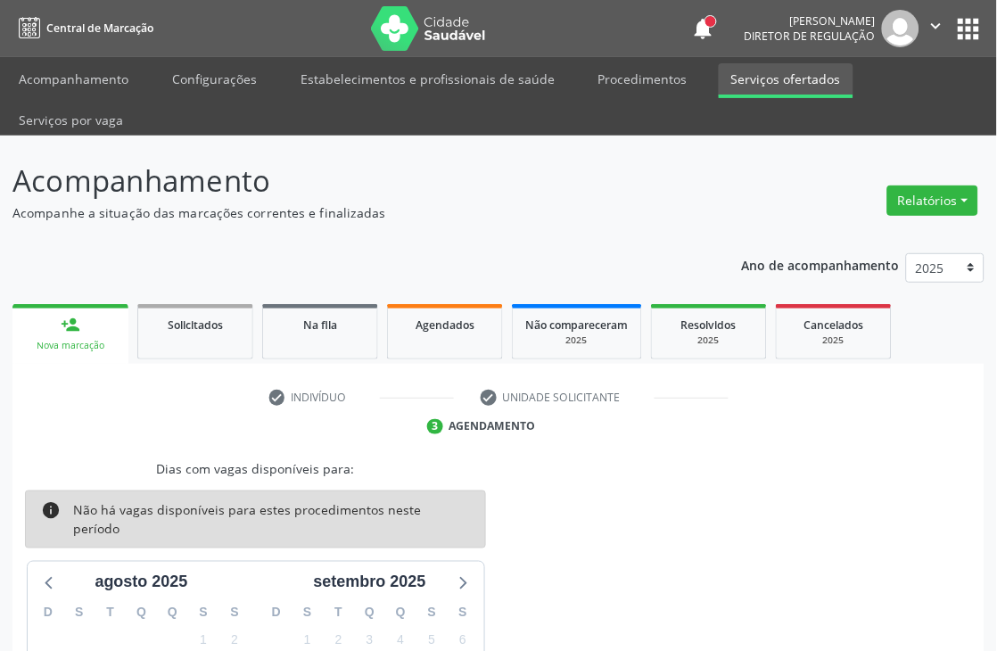
click at [728, 64] on link "Serviços ofertados" at bounding box center [786, 80] width 135 height 35
click at [763, 78] on link "Serviços ofertados" at bounding box center [786, 80] width 135 height 35
select select "7"
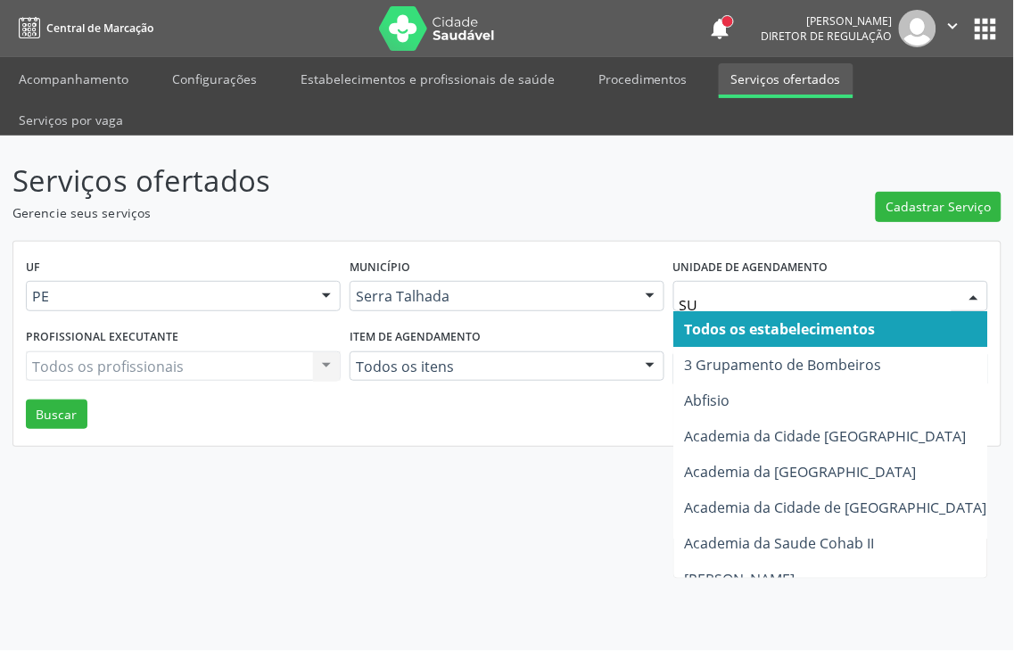
type input "SUS"
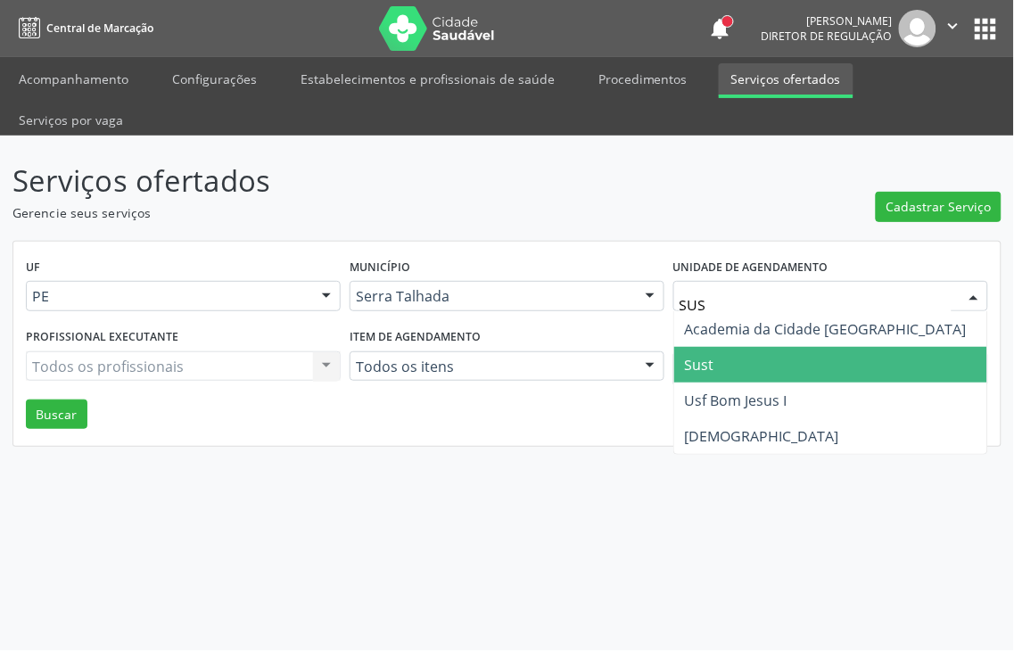
click at [781, 347] on span "Sust" at bounding box center [830, 365] width 313 height 36
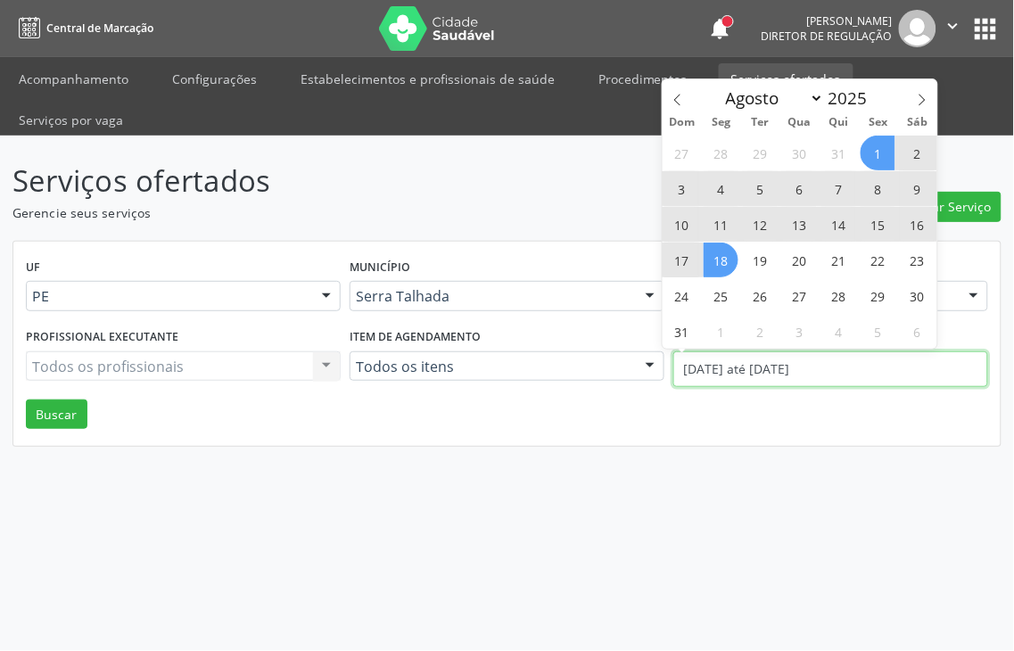
click at [781, 322] on body "Central de Marcação notifications [PERSON_NAME] Diretor de regulação  Configur…" at bounding box center [507, 325] width 1014 height 651
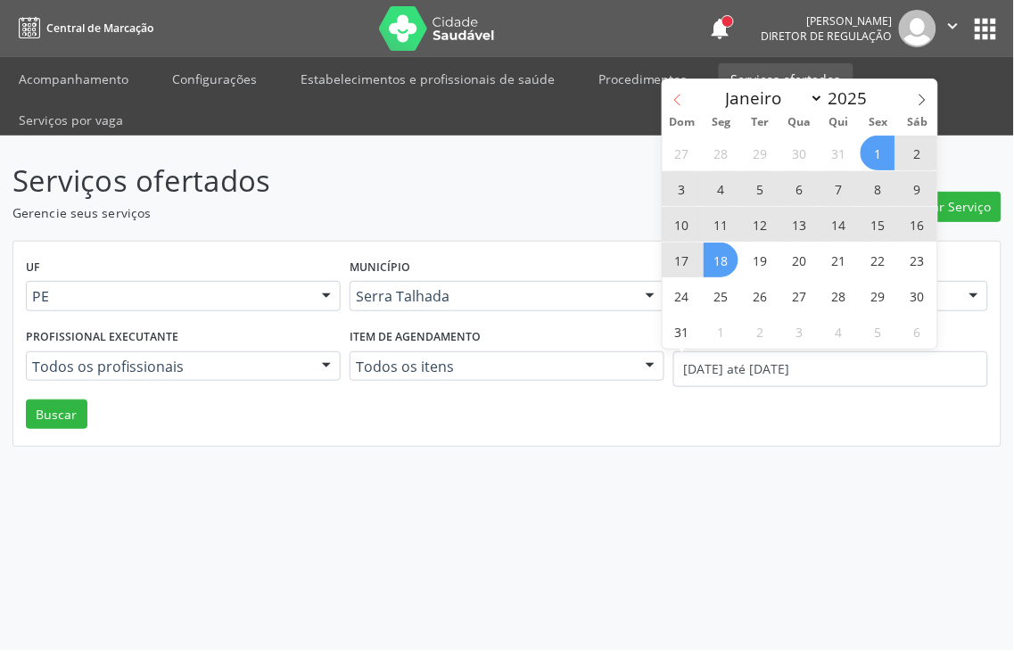
click at [672, 103] on icon at bounding box center [677, 100] width 12 height 12
select select "6"
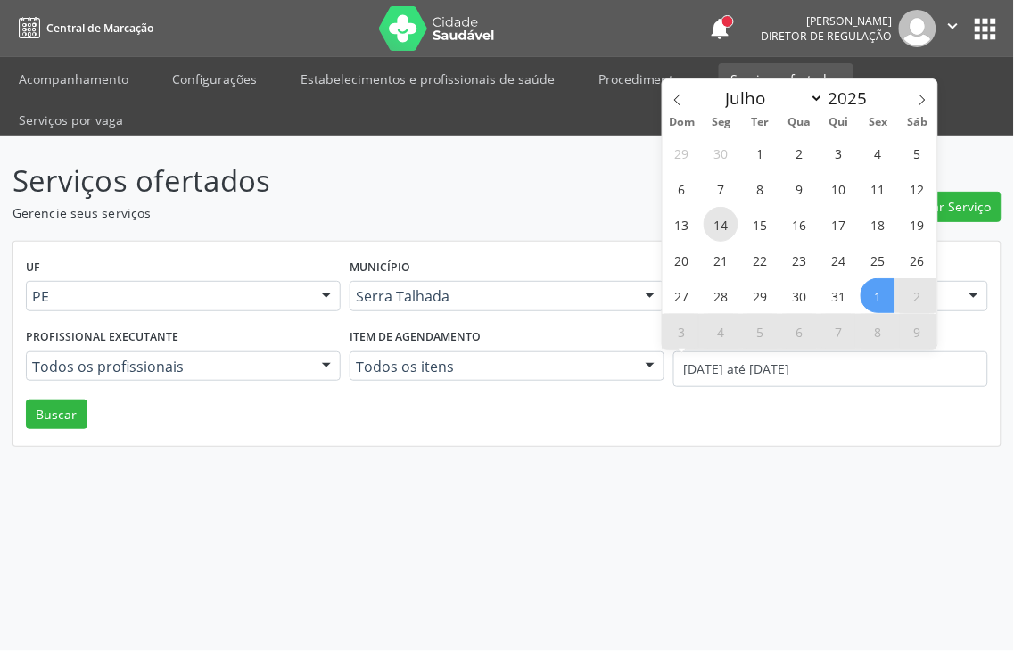
click at [719, 218] on span "14" at bounding box center [720, 224] width 35 height 35
type input "1[DATE]"
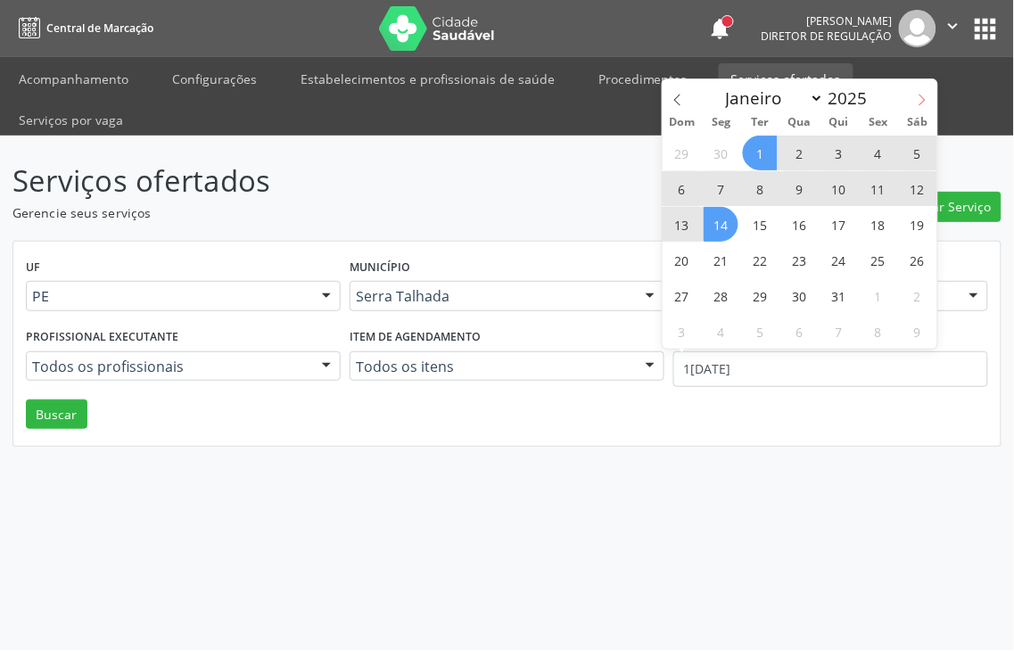
click at [916, 107] on span at bounding box center [922, 94] width 30 height 30
select select "7"
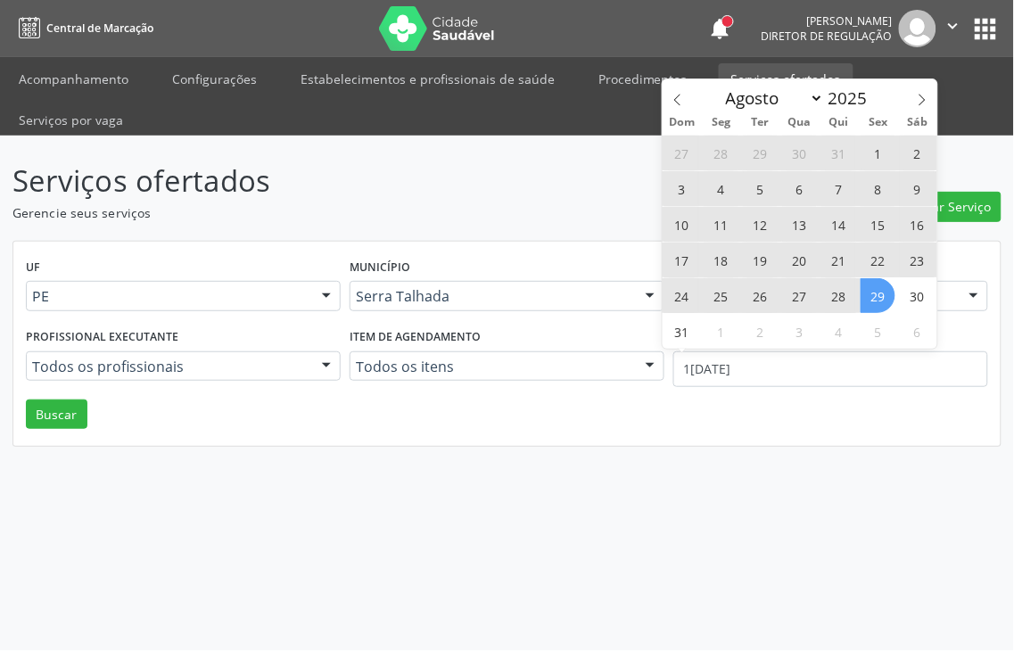
click at [884, 289] on span "29" at bounding box center [877, 295] width 35 height 35
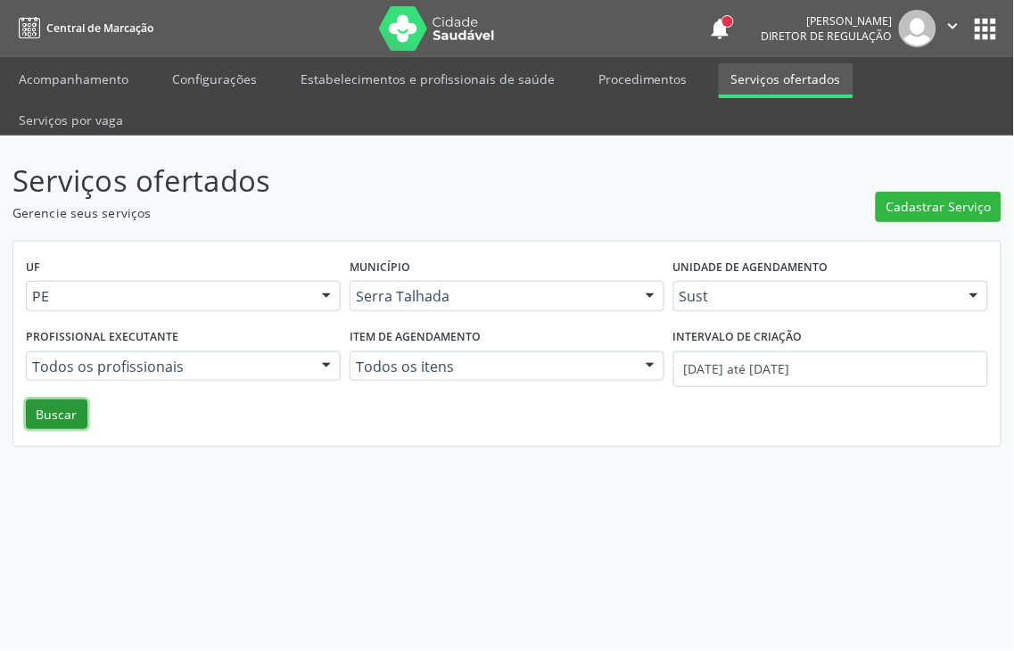
click at [54, 399] on button "Buscar" at bounding box center [57, 414] width 62 height 30
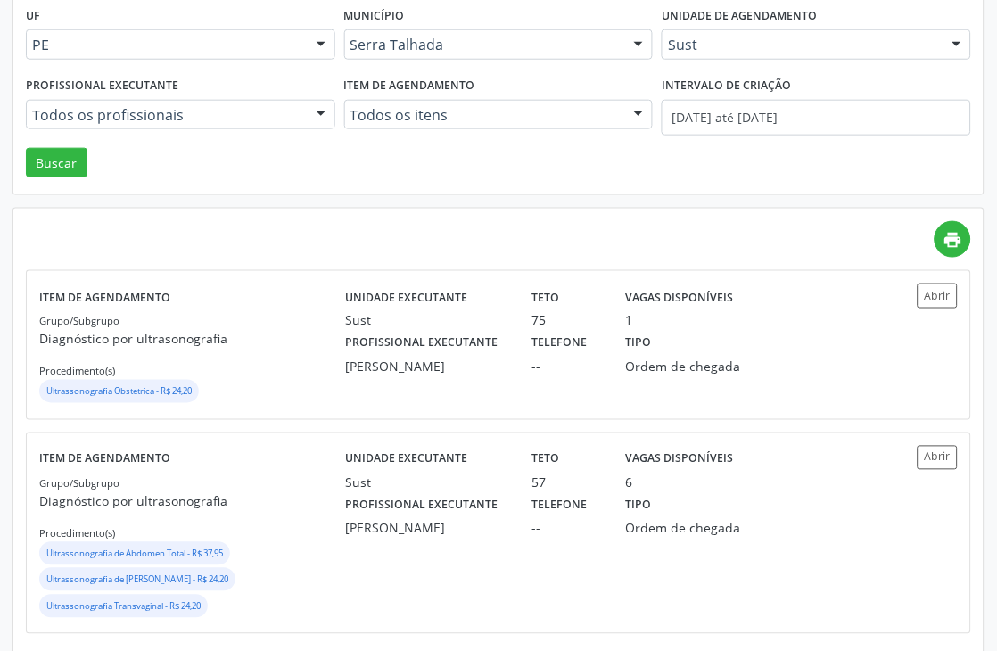
scroll to position [272, 0]
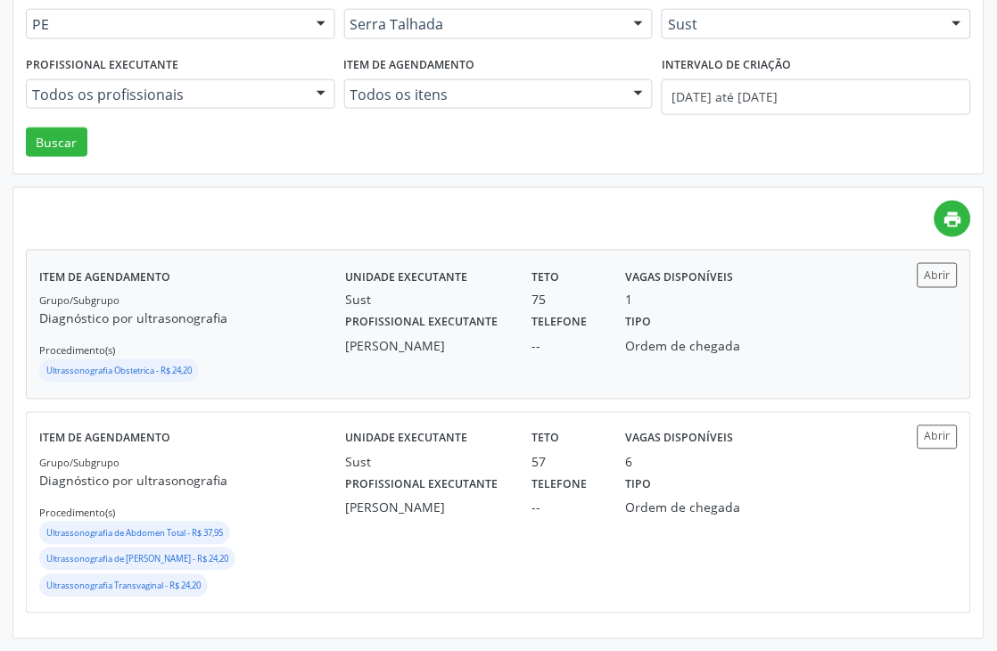
click at [225, 291] on div "Grupo/Subgrupo Diagnóstico por ultrasonografia Procedimento(s) Ultrassonografia…" at bounding box center [192, 338] width 306 height 95
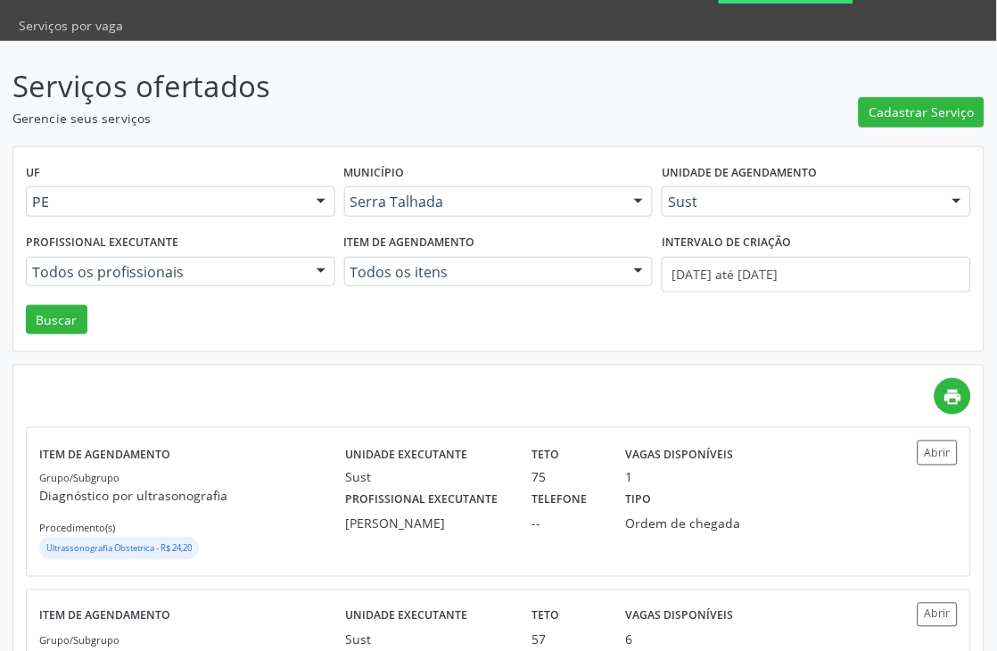
scroll to position [0, 0]
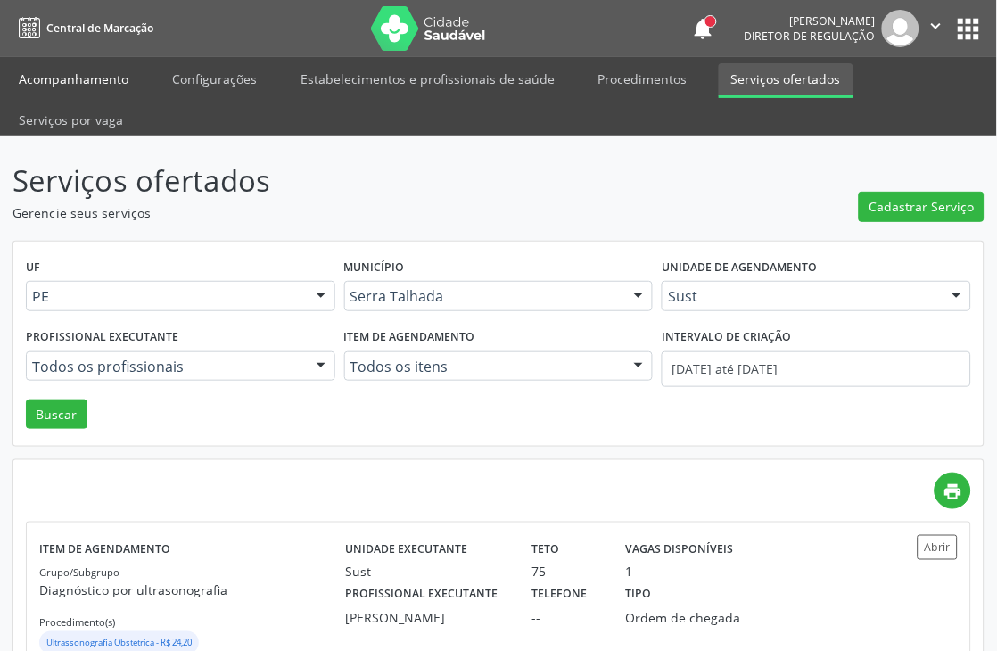
click at [100, 68] on link "Acompanhamento" at bounding box center [73, 78] width 135 height 31
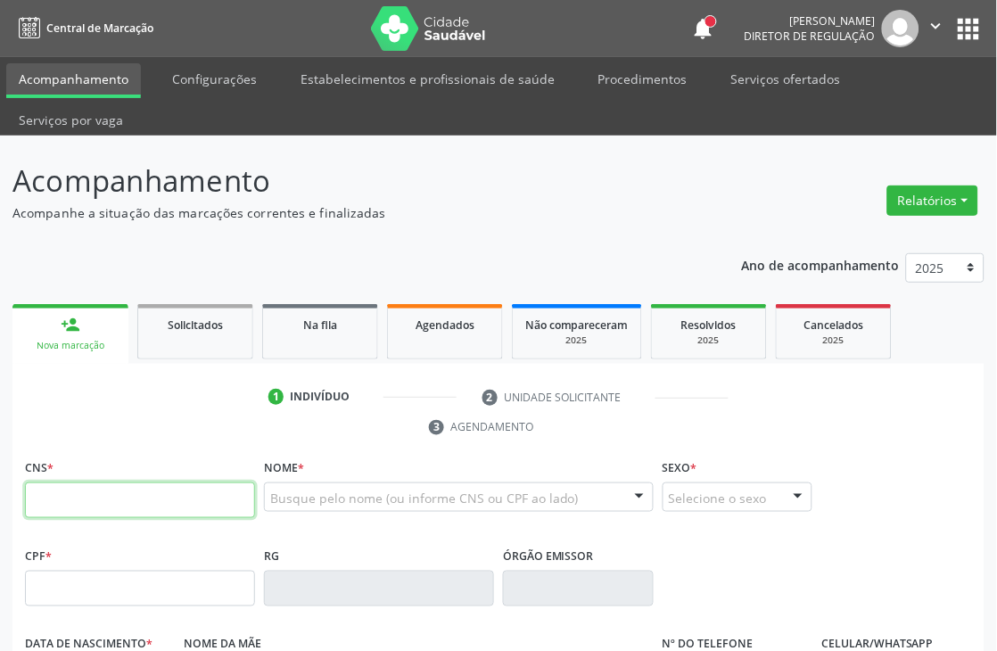
click at [77, 514] on input "text" at bounding box center [140, 500] width 230 height 36
type input "707 4000 3040 1974"
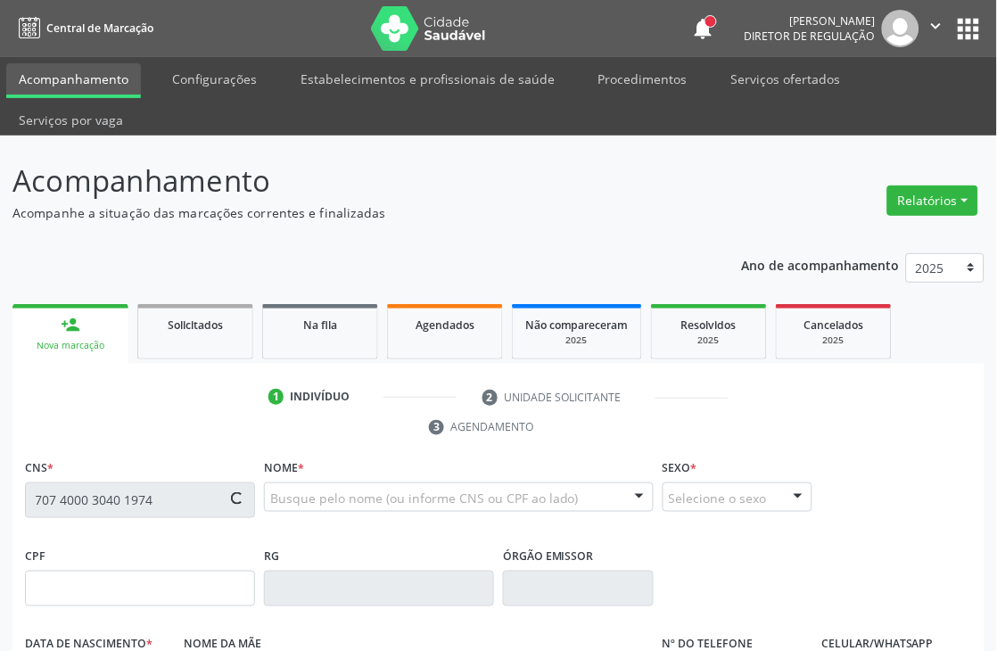
type input "122.424.804-05"
type input "1[DATE]"
type input "[PERSON_NAME]"
type input "[PHONE_NUMBER]"
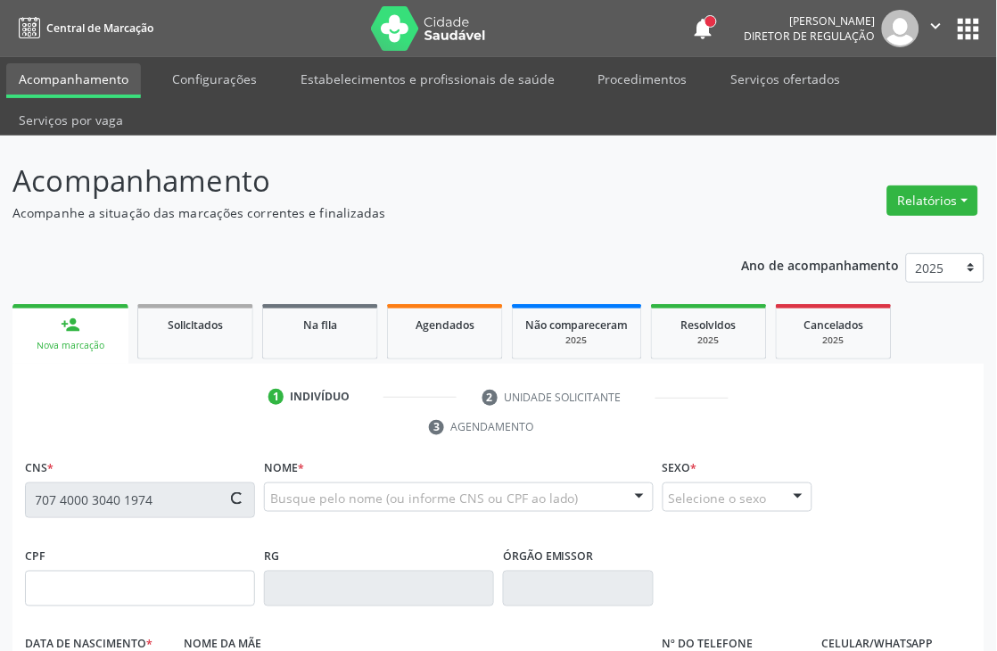
type input "093.099.284-92"
type input "S/N"
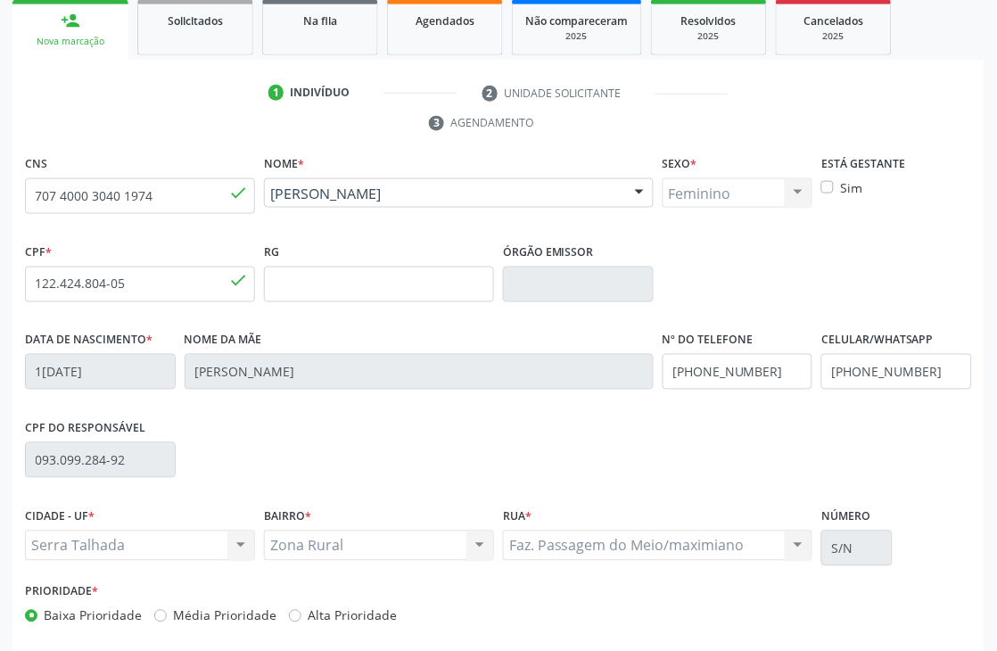
scroll to position [382, 0]
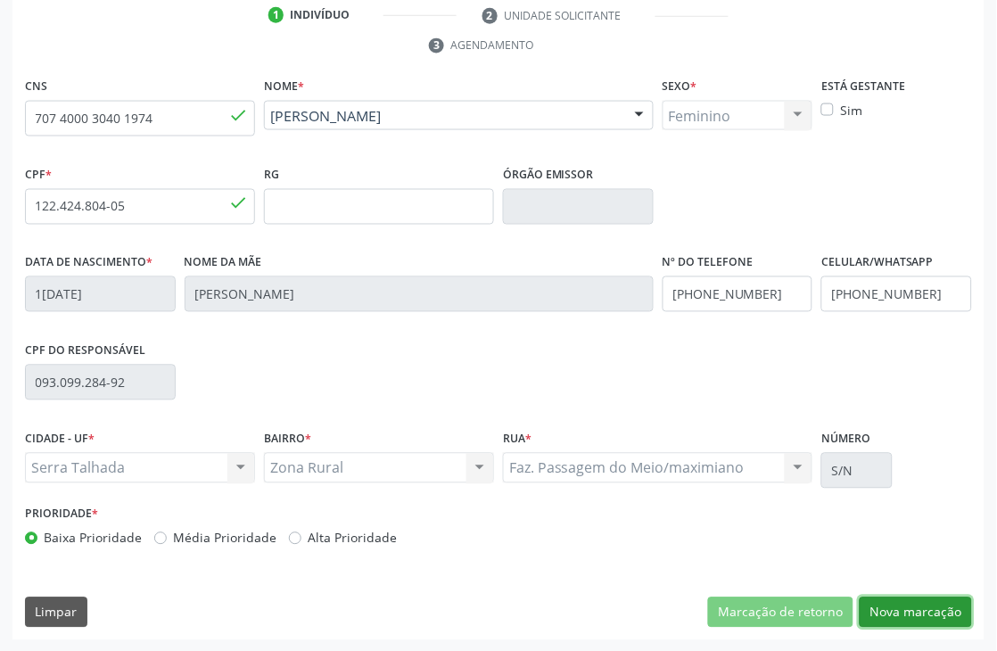
click at [899, 607] on button "Nova marcação" at bounding box center [915, 612] width 112 height 30
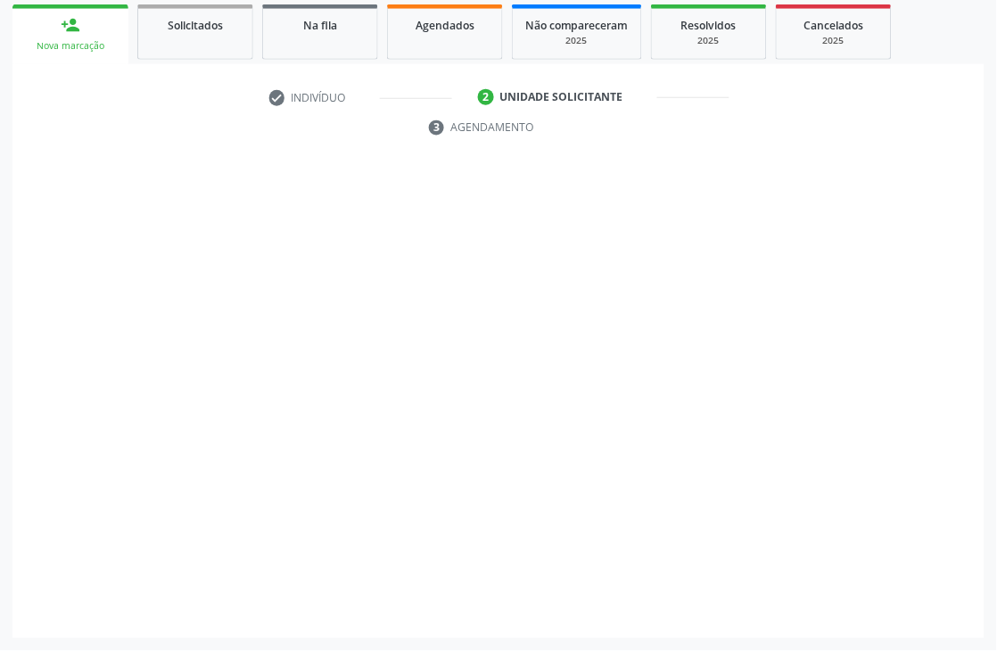
scroll to position [300, 0]
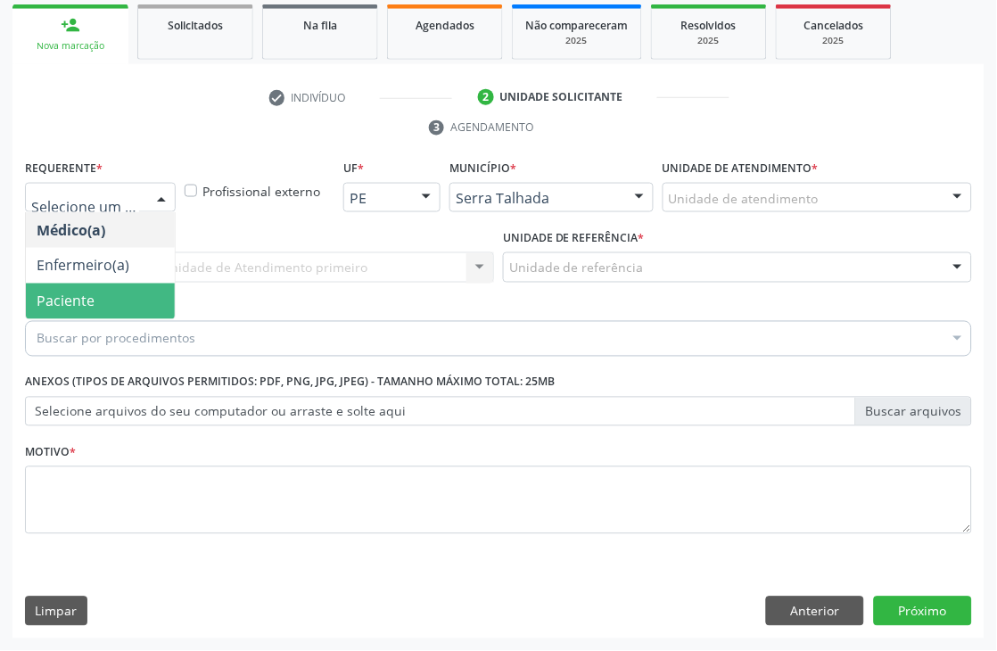
click at [107, 299] on span "Paciente" at bounding box center [100, 301] width 149 height 36
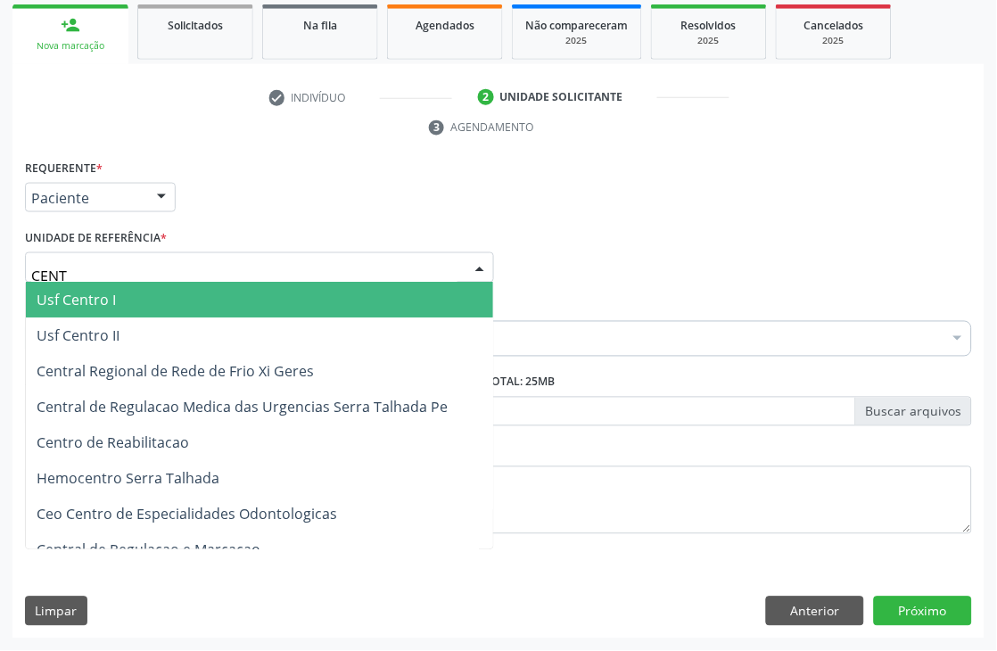
type input "CENTR"
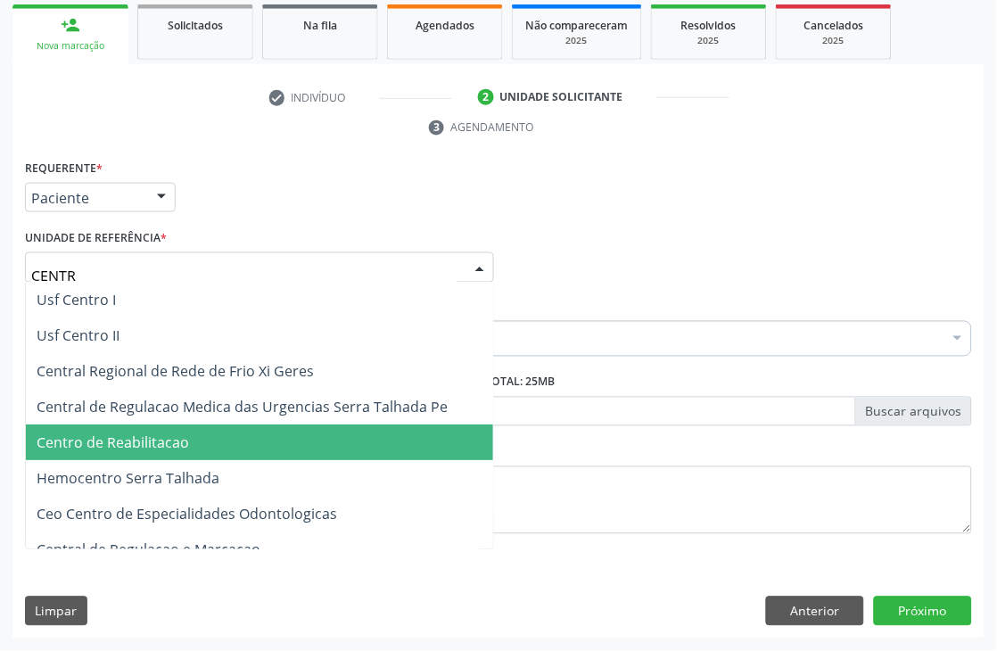
click at [136, 442] on span "Centro de Reabilitacao" at bounding box center [113, 443] width 152 height 20
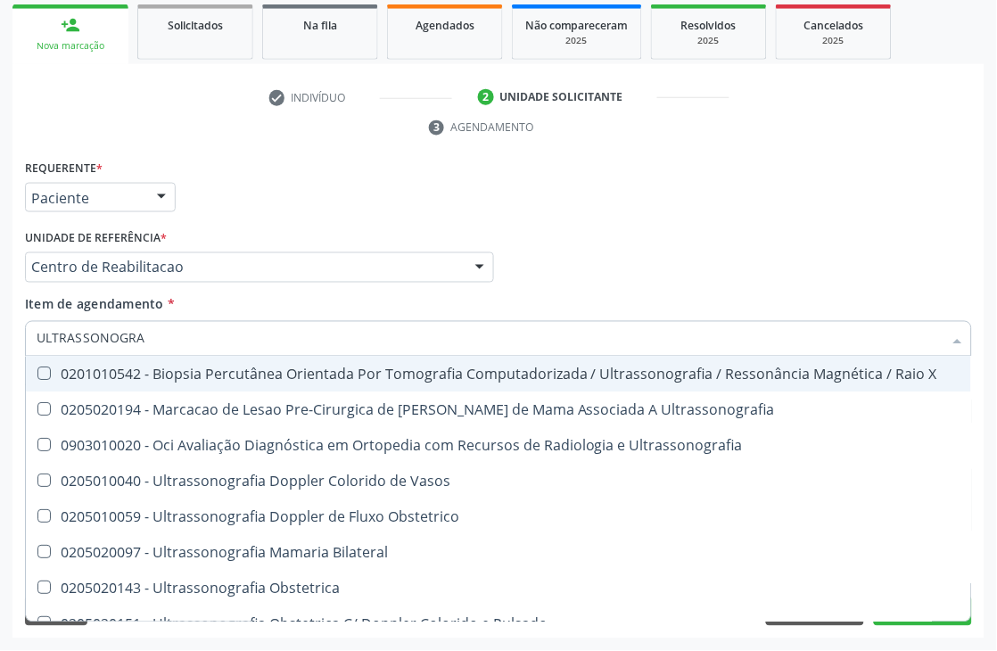
type input "ULTRASSONOGRAF"
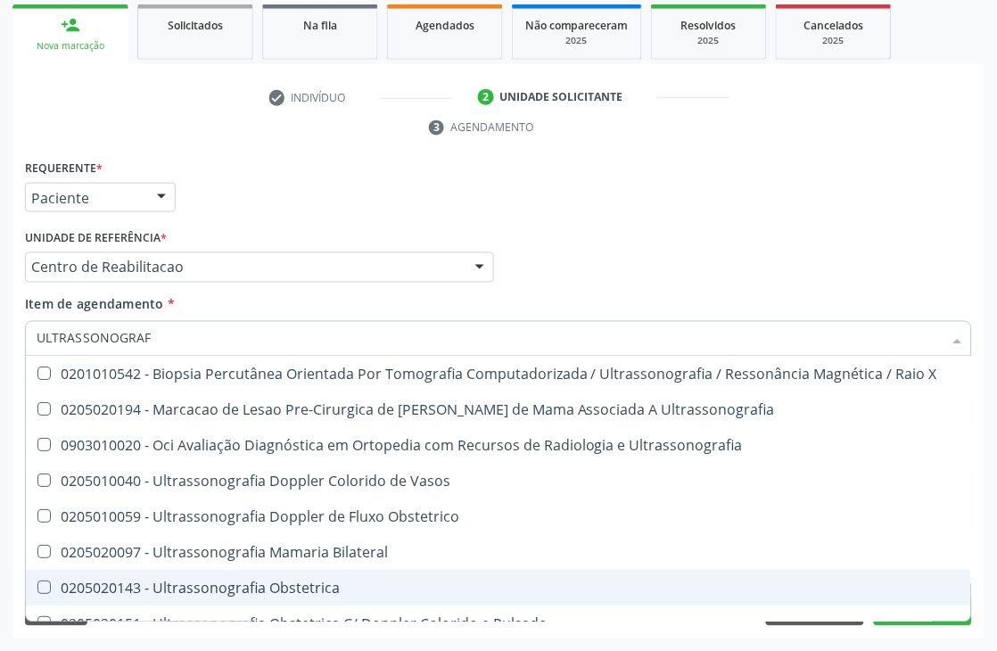
click at [296, 590] on div "0205020143 - Ultrassonografia Obstetrica" at bounding box center [499, 588] width 924 height 14
checkbox Obstetrica "true"
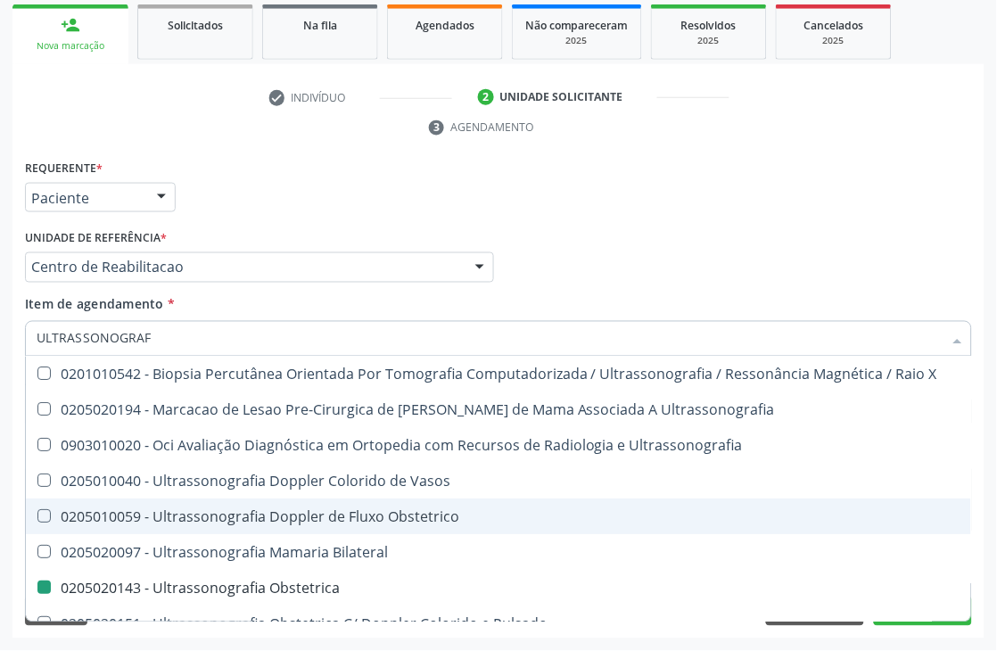
click at [12, 474] on div "Requerente * Paciente Médico(a) Enfermeiro(a) Paciente Nenhum resultado encontr…" at bounding box center [498, 397] width 972 height 484
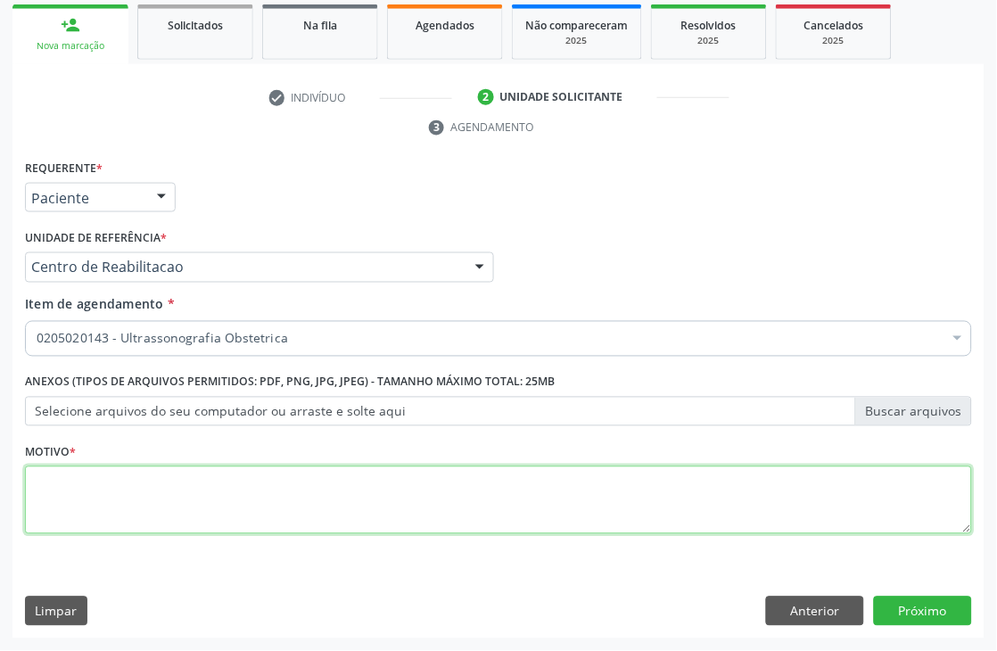
click at [46, 467] on textarea at bounding box center [498, 500] width 947 height 68
type textarea "."
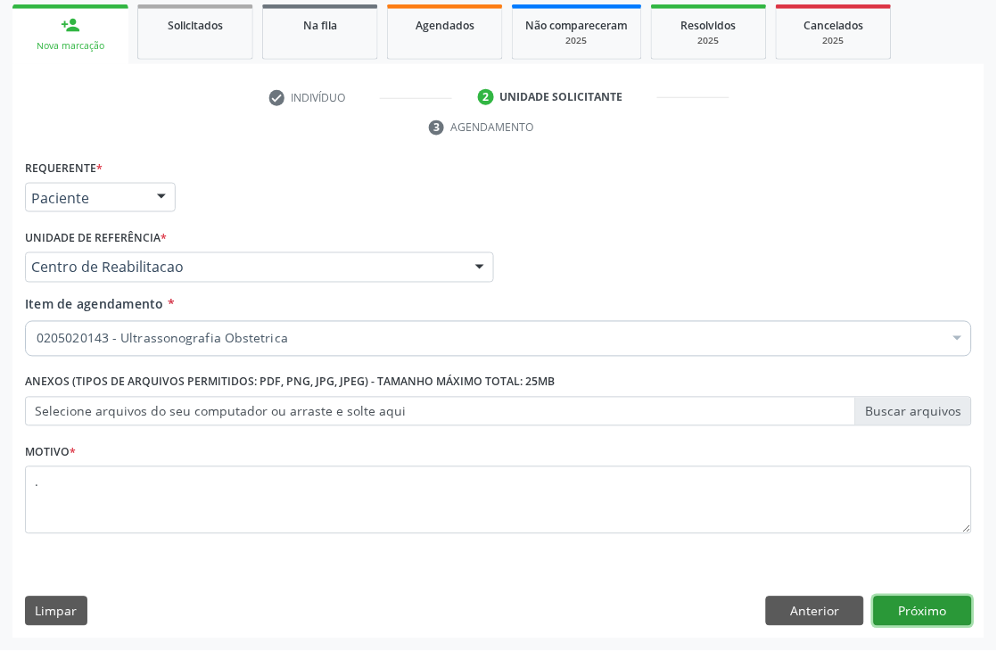
click at [887, 617] on button "Próximo" at bounding box center [923, 611] width 98 height 30
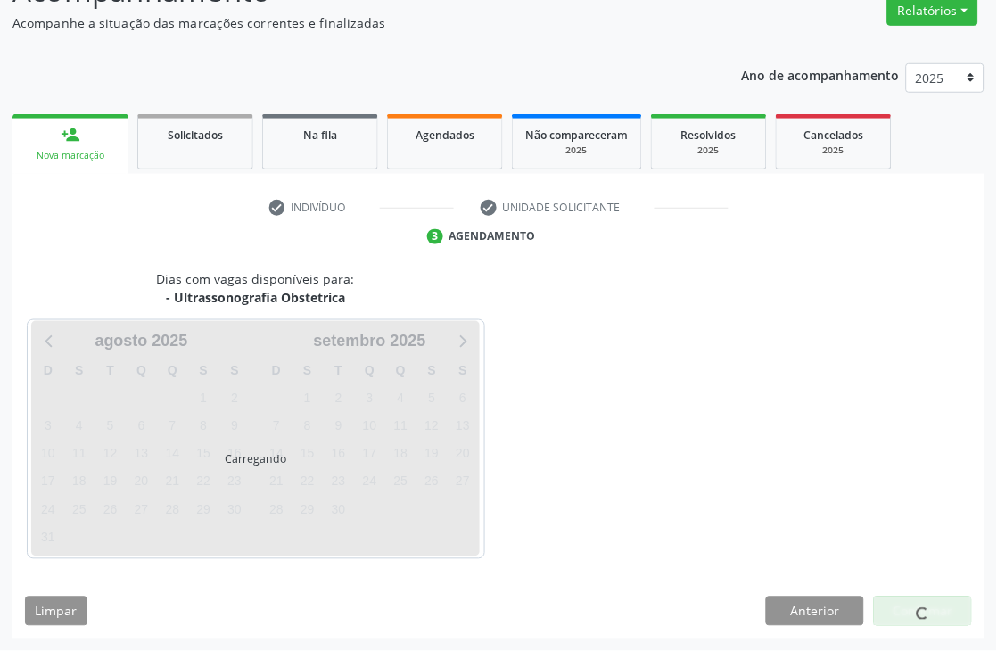
scroll to position [190, 0]
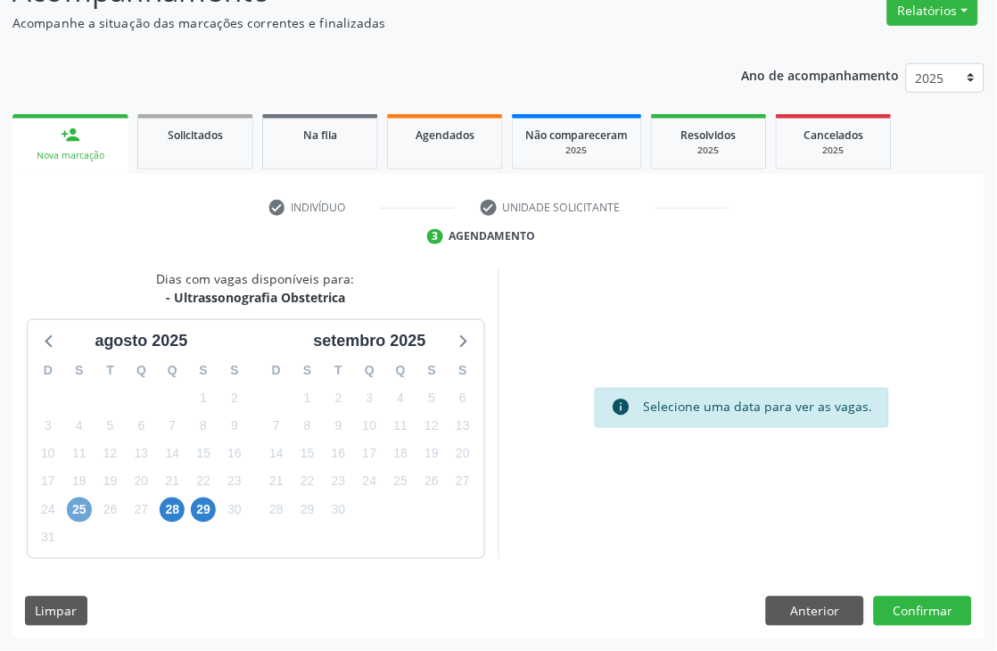
click at [89, 504] on span "25" at bounding box center [79, 509] width 25 height 25
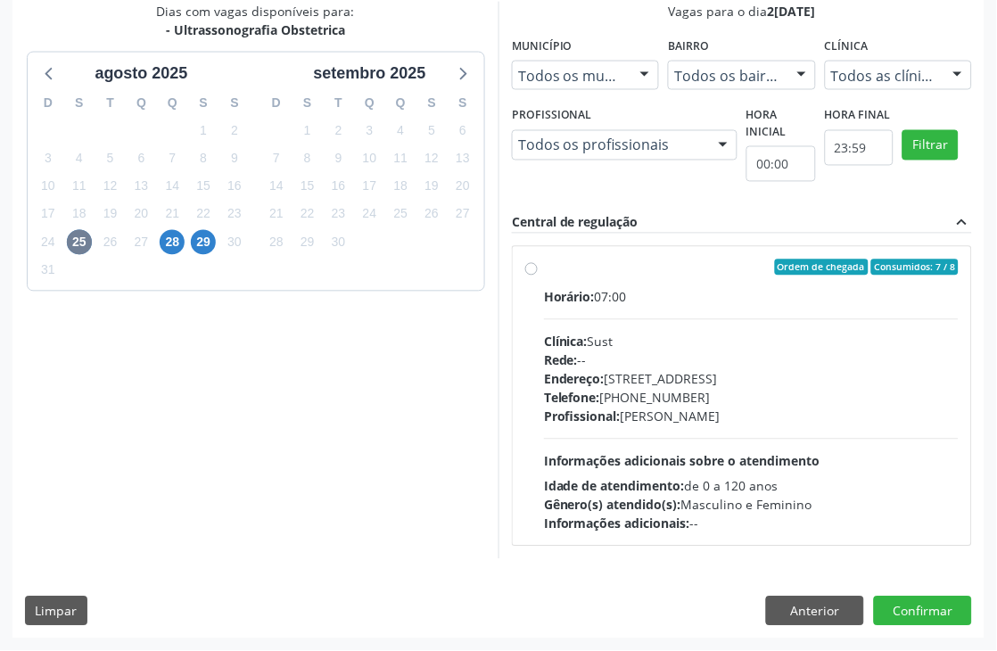
click at [599, 415] on span "Profissional:" at bounding box center [582, 416] width 77 height 17
click at [538, 275] on input "Ordem de chegada Consumidos: 7 / 8 Horário: 07:00 Clínica: Sust Rede: -- Endere…" at bounding box center [531, 267] width 12 height 16
radio input "true"
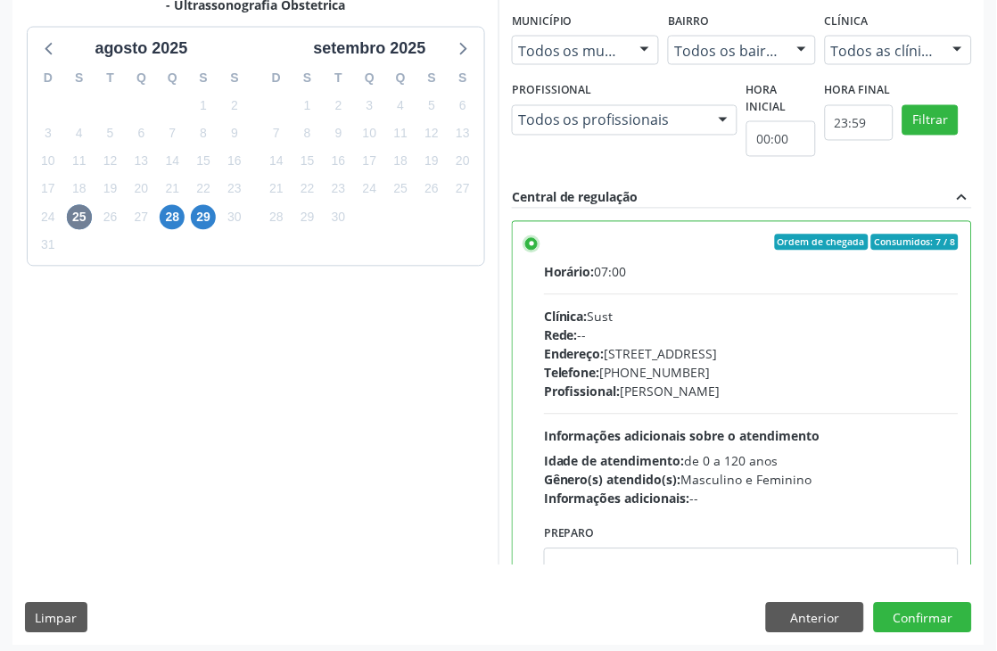
scroll to position [489, 0]
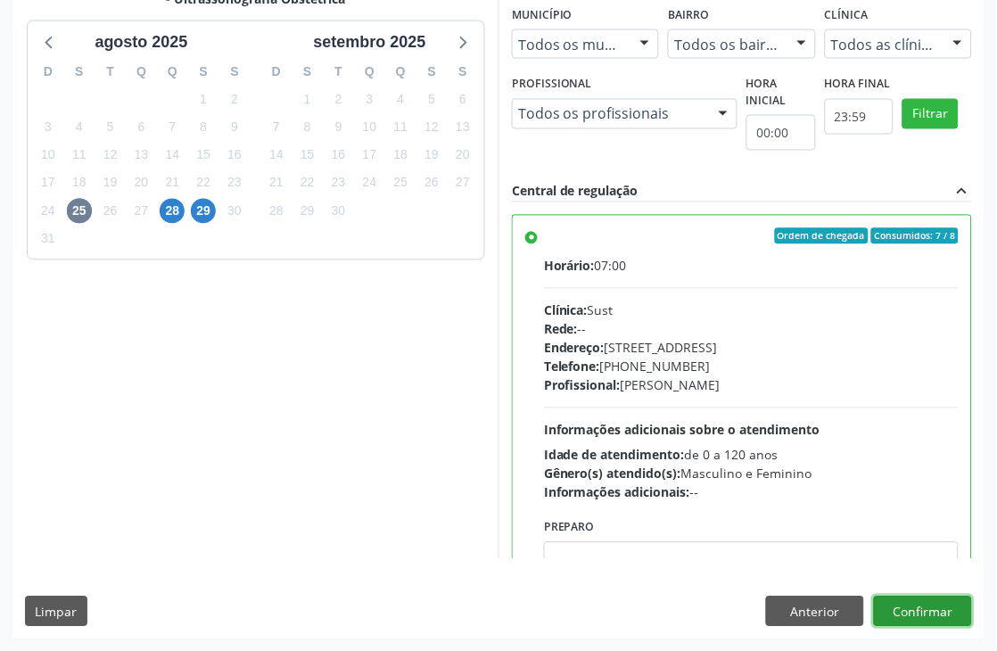
click at [933, 613] on button "Confirmar" at bounding box center [923, 611] width 98 height 30
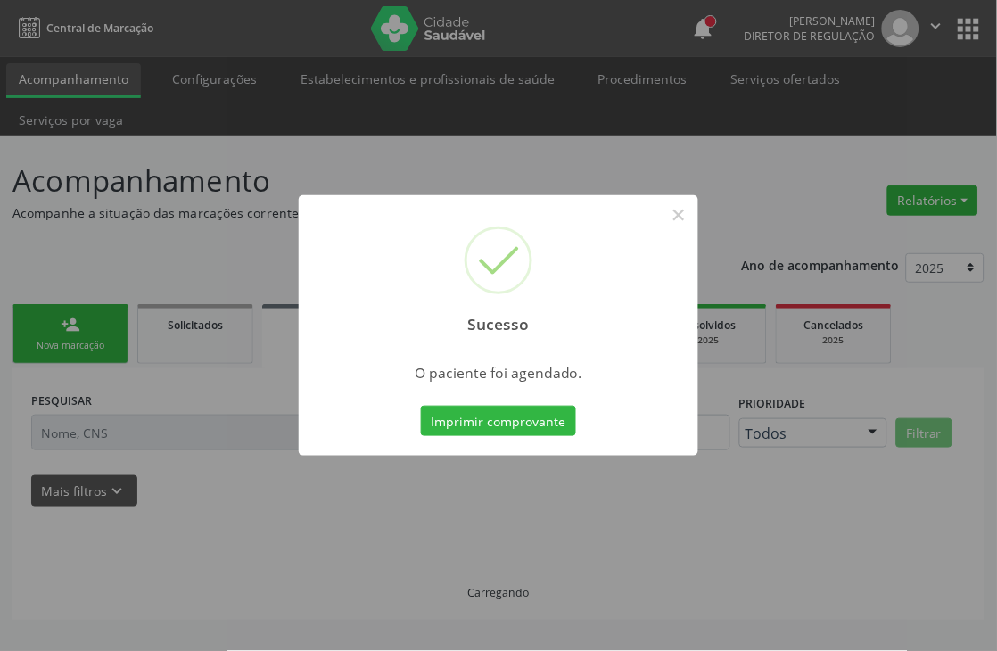
scroll to position [0, 0]
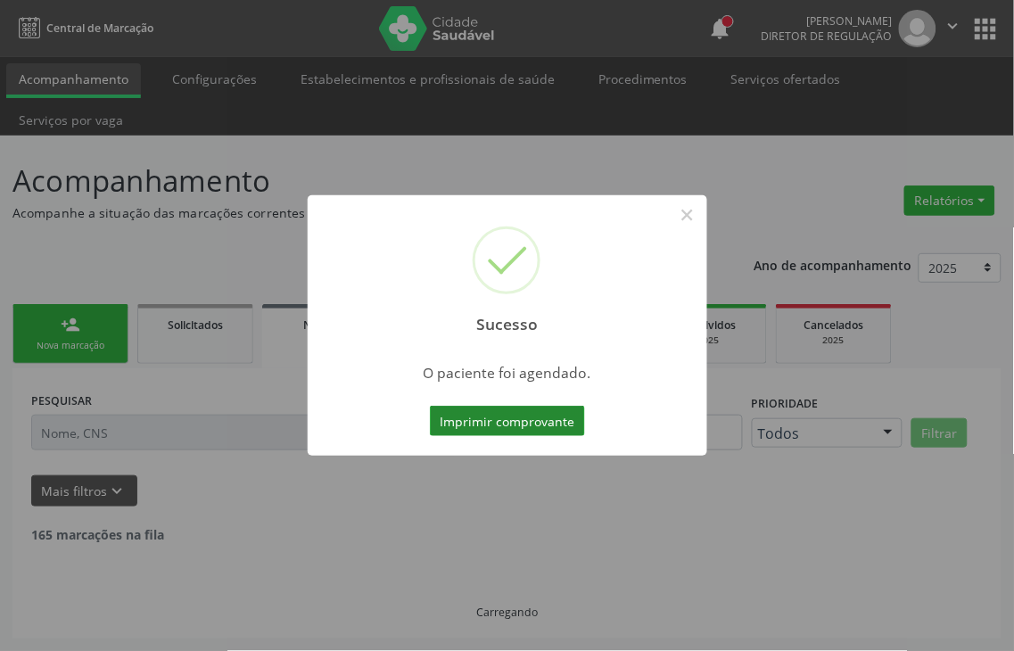
click at [484, 425] on button "Imprimir comprovante" at bounding box center [507, 421] width 155 height 30
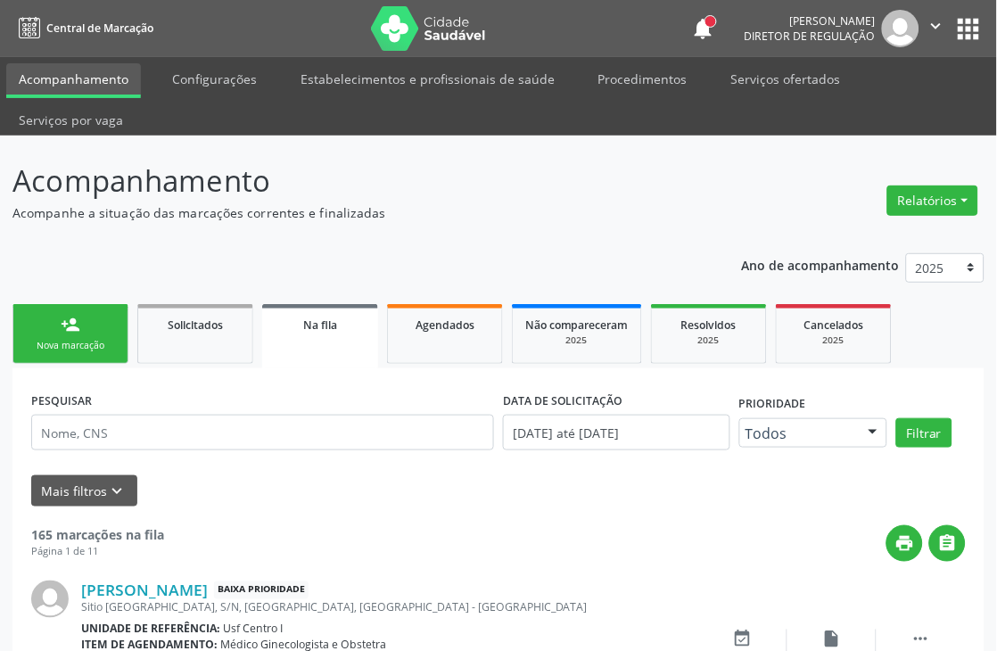
click at [71, 344] on div "Nova marcação" at bounding box center [70, 345] width 89 height 13
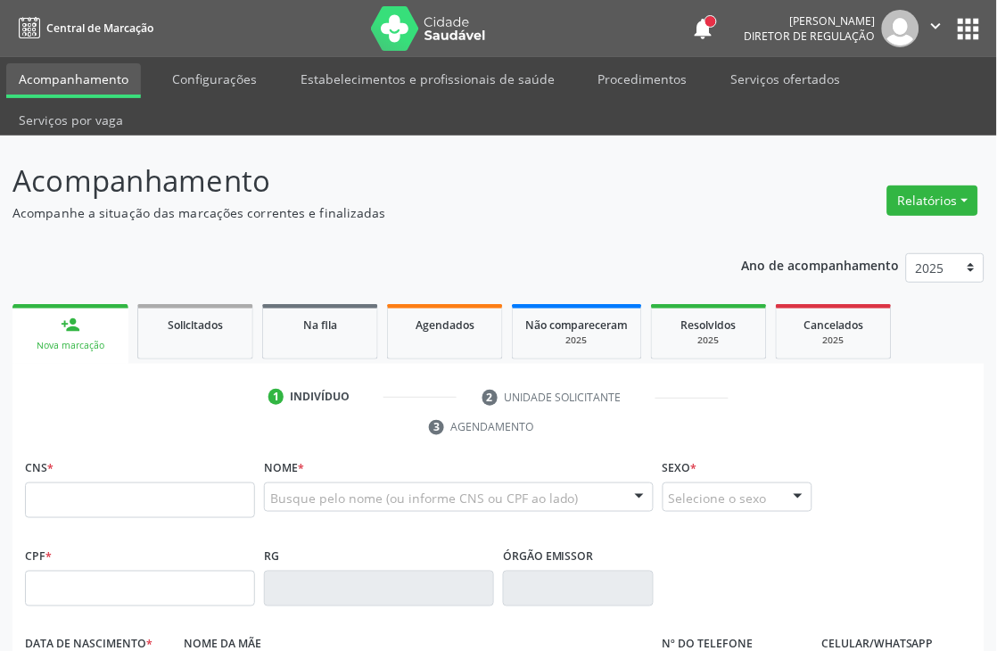
click at [929, 40] on button "" at bounding box center [936, 28] width 34 height 37
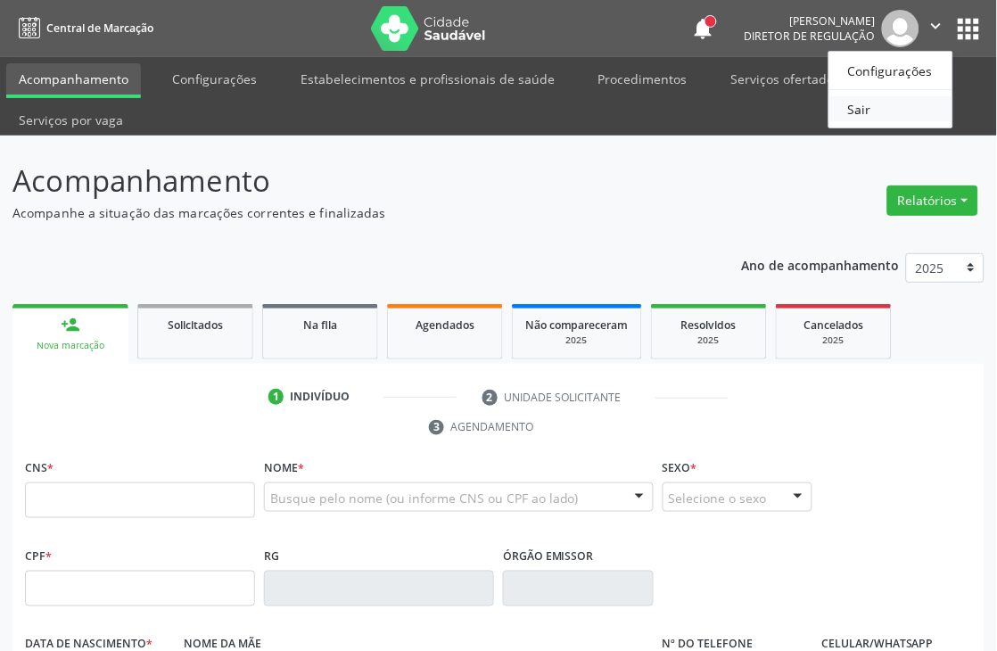
click at [910, 100] on link "Sair" at bounding box center [890, 108] width 123 height 25
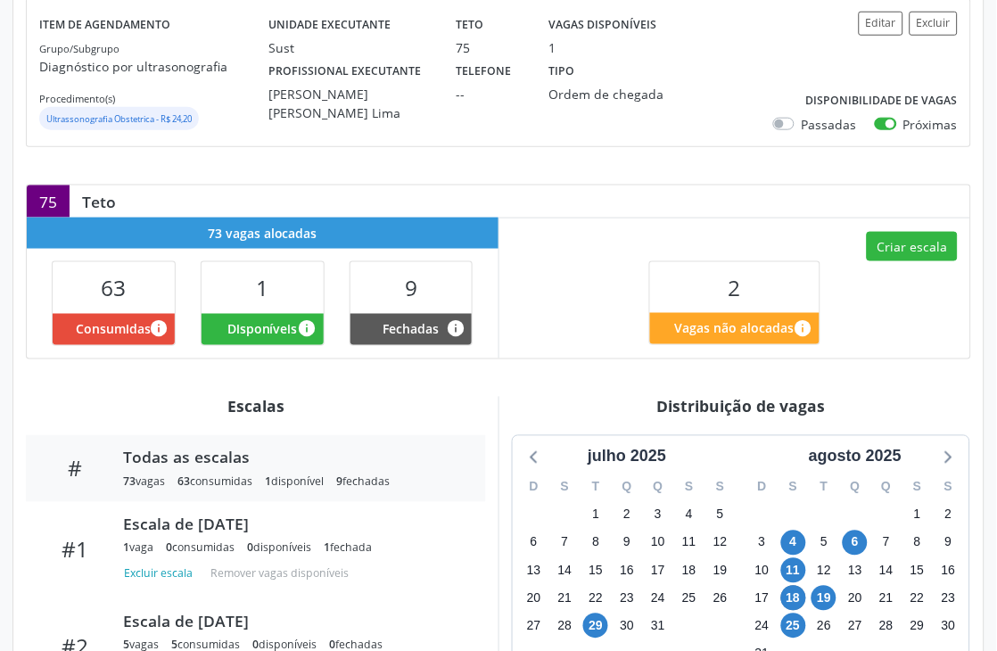
scroll to position [366, 0]
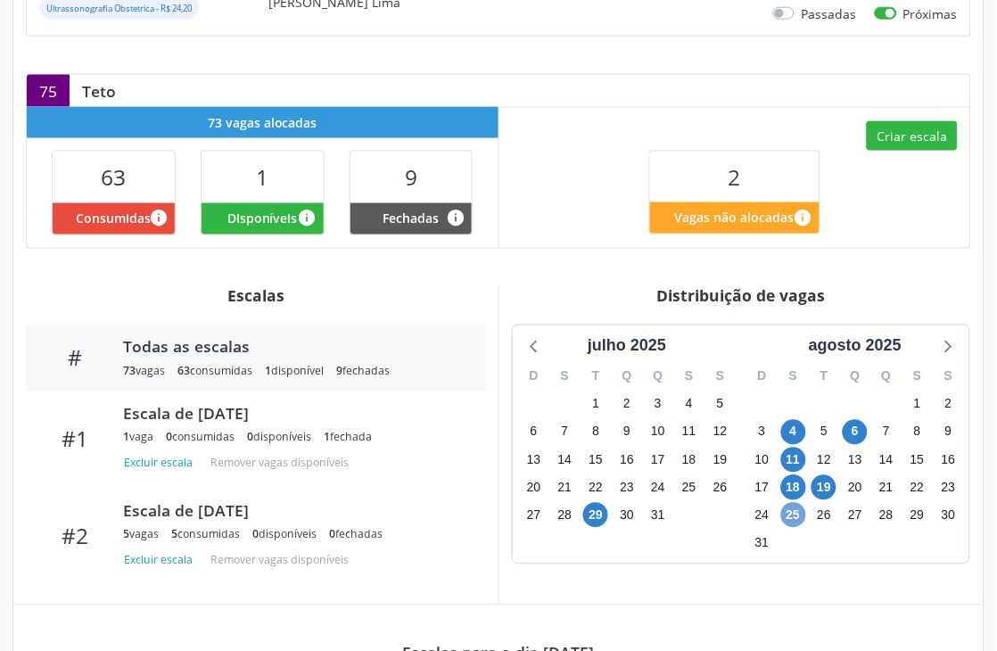
click at [789, 514] on span "25" at bounding box center [793, 515] width 25 height 25
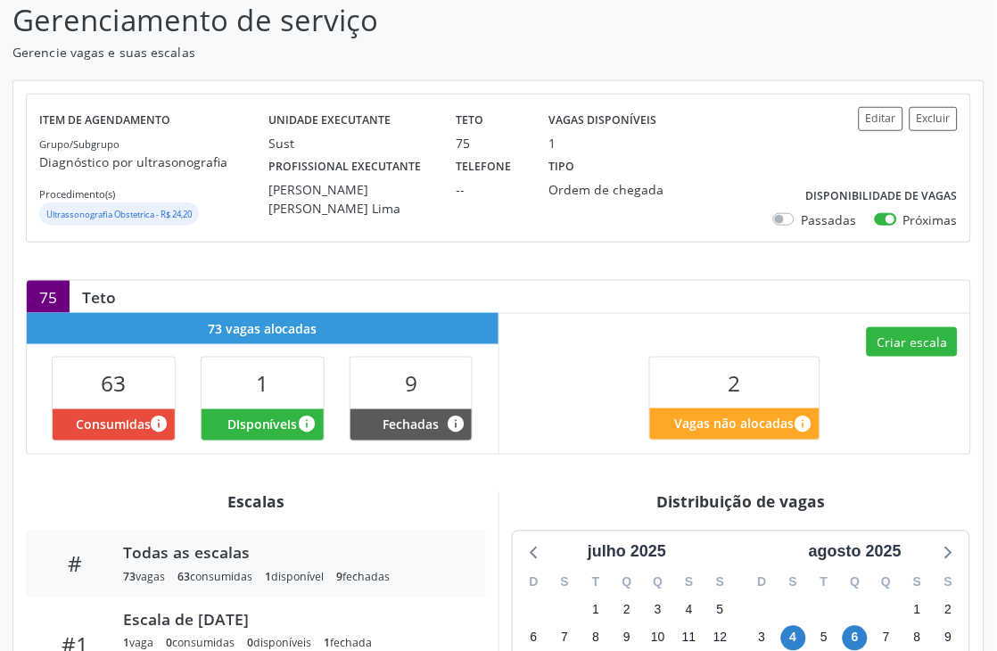
scroll to position [0, 0]
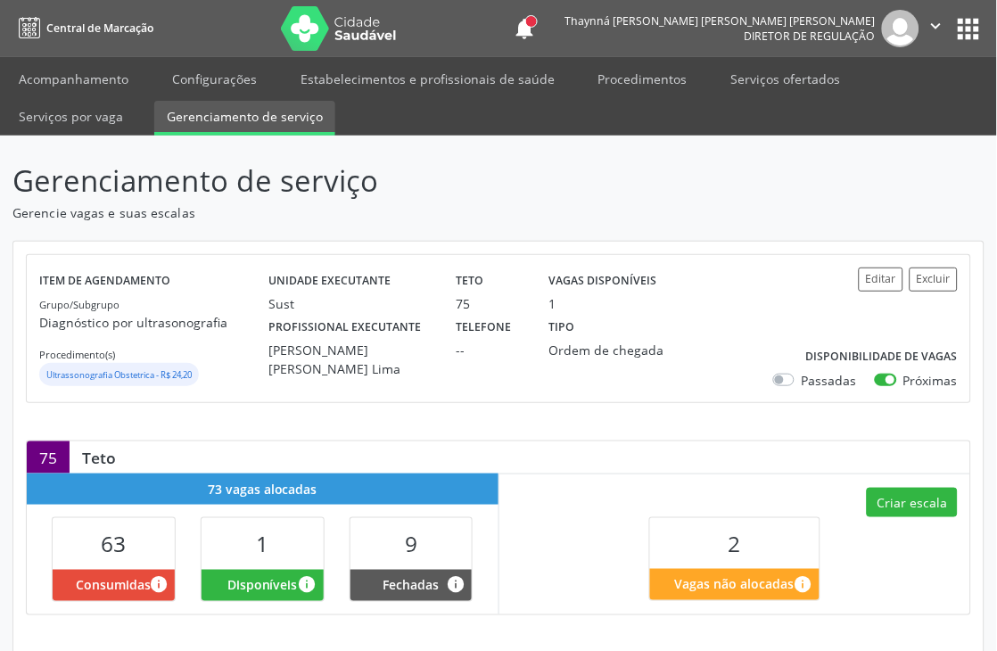
click at [933, 34] on icon "" at bounding box center [936, 26] width 20 height 20
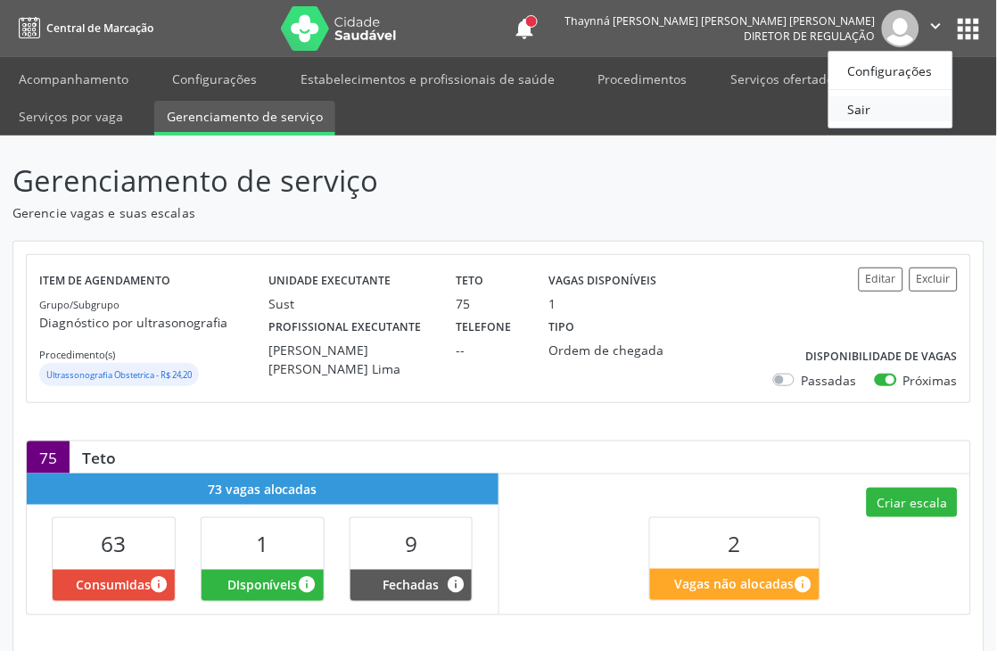
click at [880, 109] on link "Sair" at bounding box center [890, 108] width 123 height 25
